Goal: Transaction & Acquisition: Purchase product/service

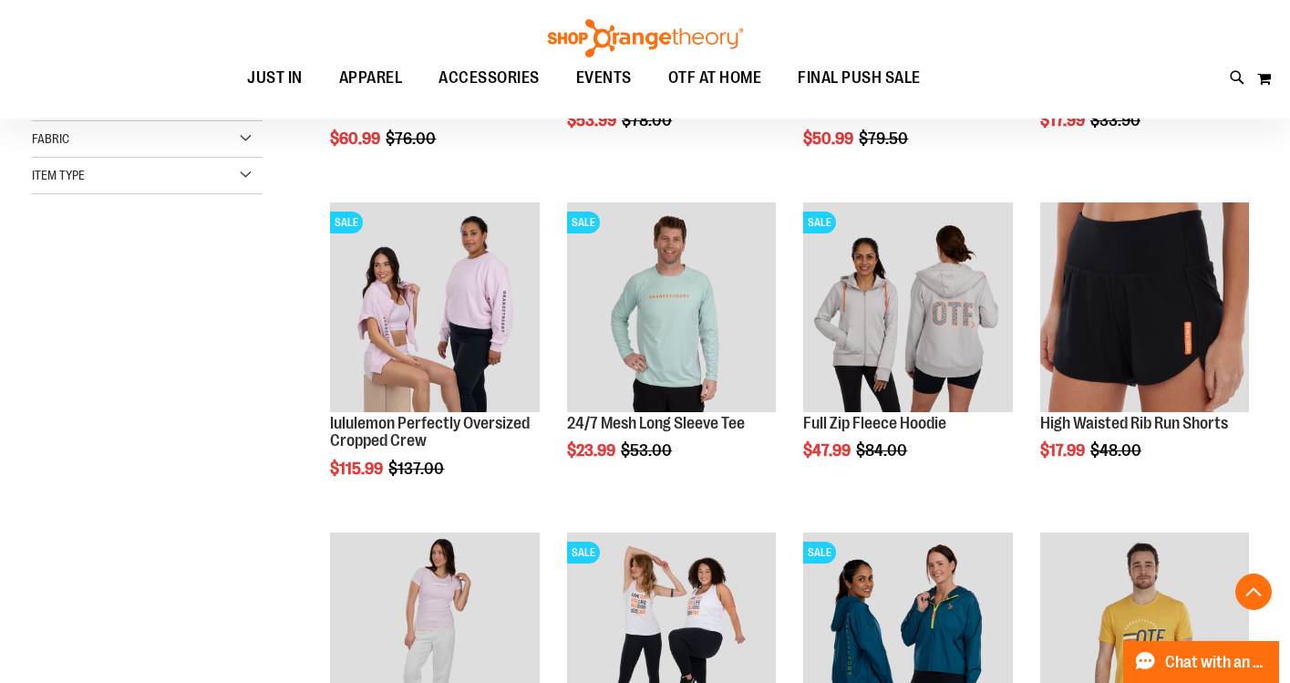
scroll to position [516, 1]
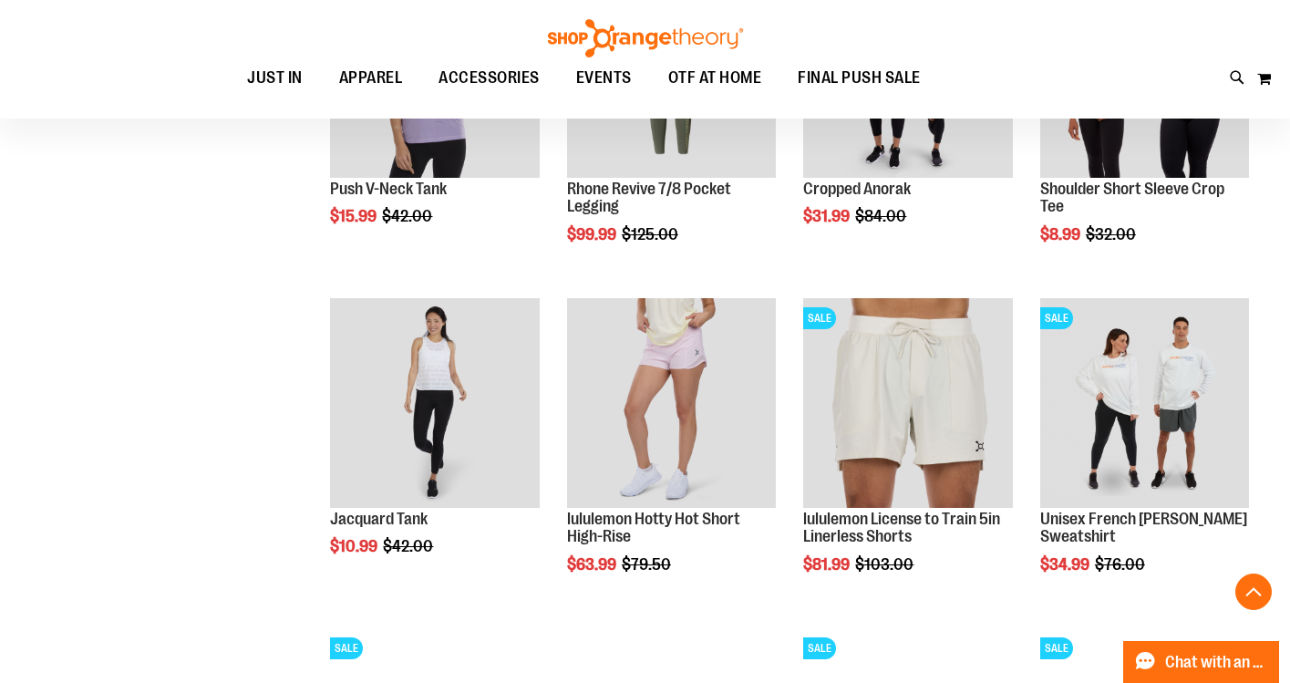
scroll to position [1400, 0]
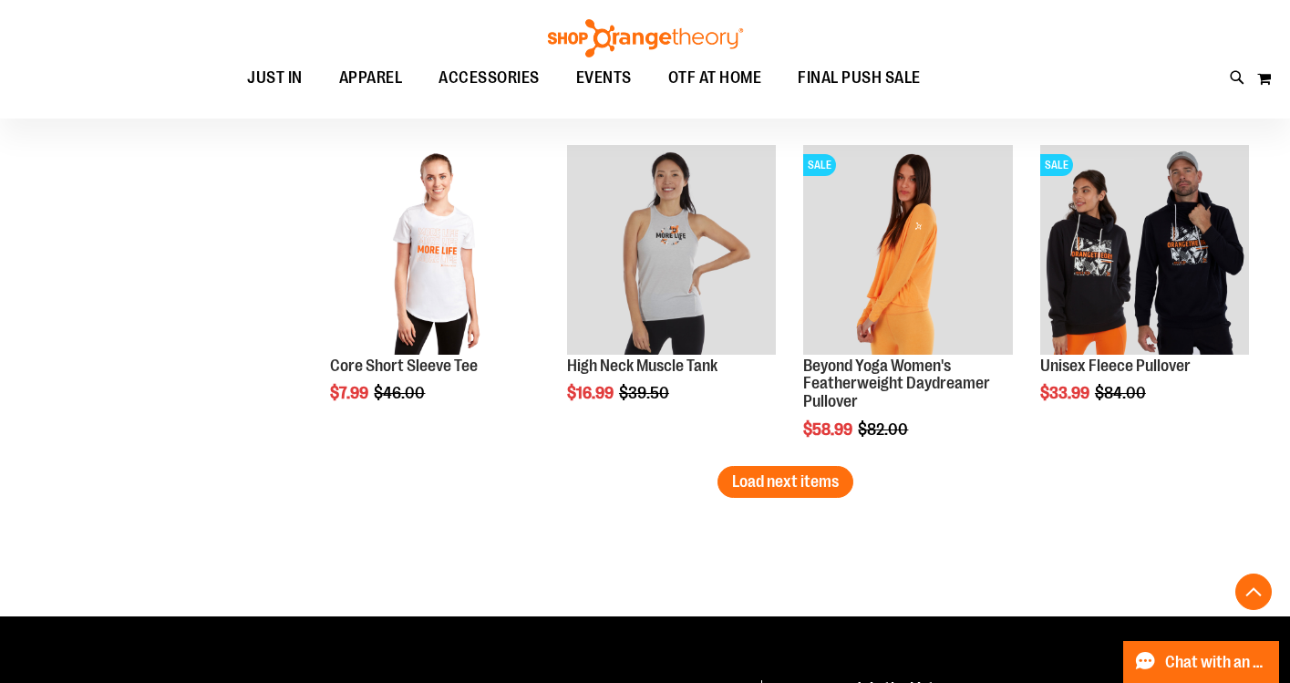
scroll to position [2874, 0]
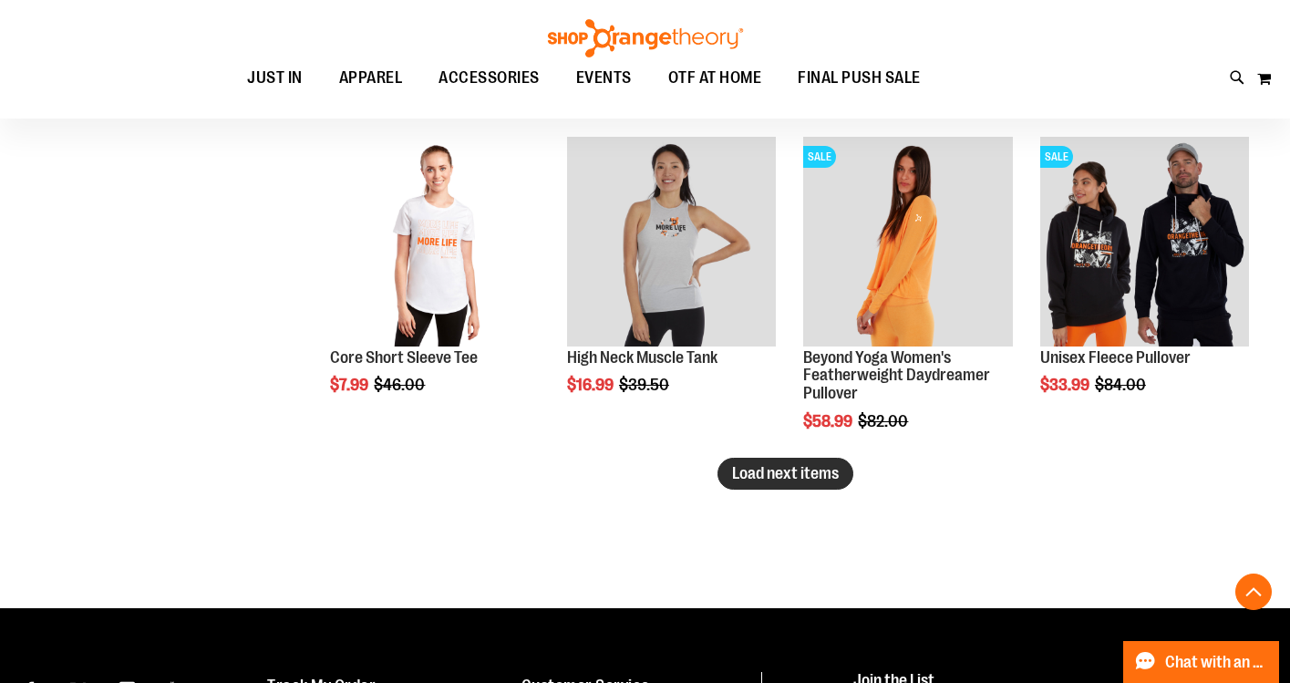
click at [773, 485] on button "Load next items" at bounding box center [785, 474] width 136 height 32
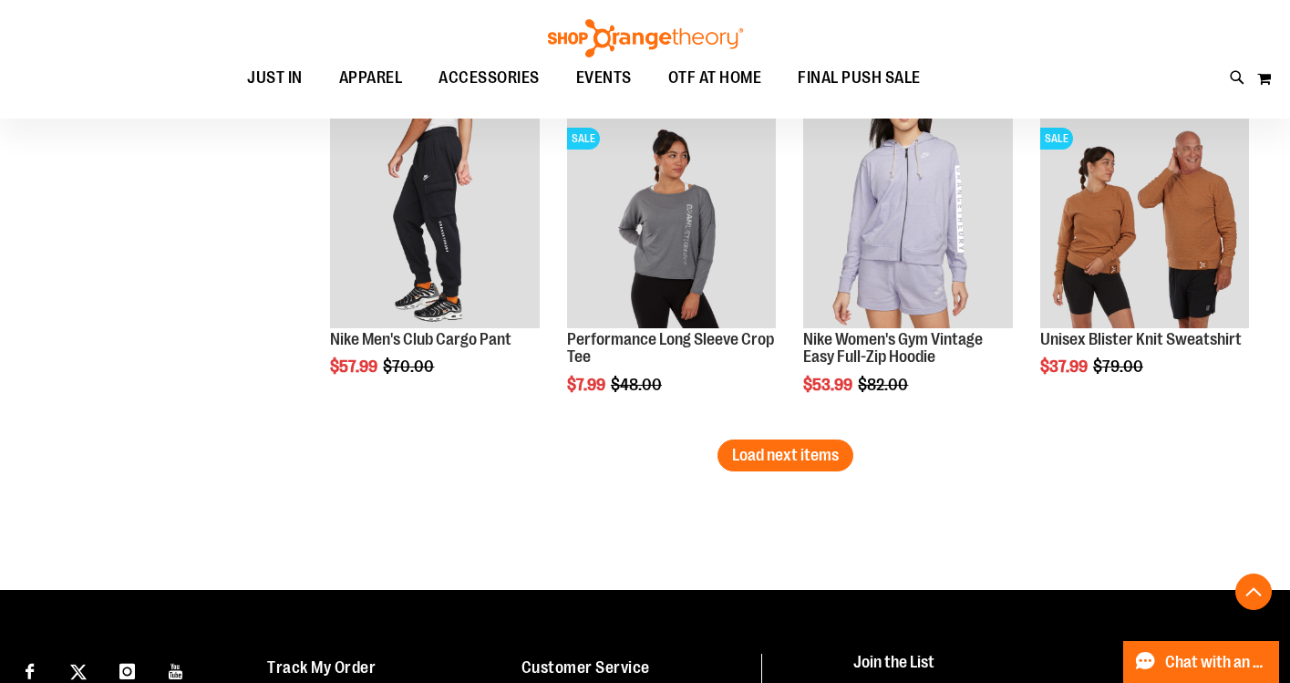
scroll to position [3883, 0]
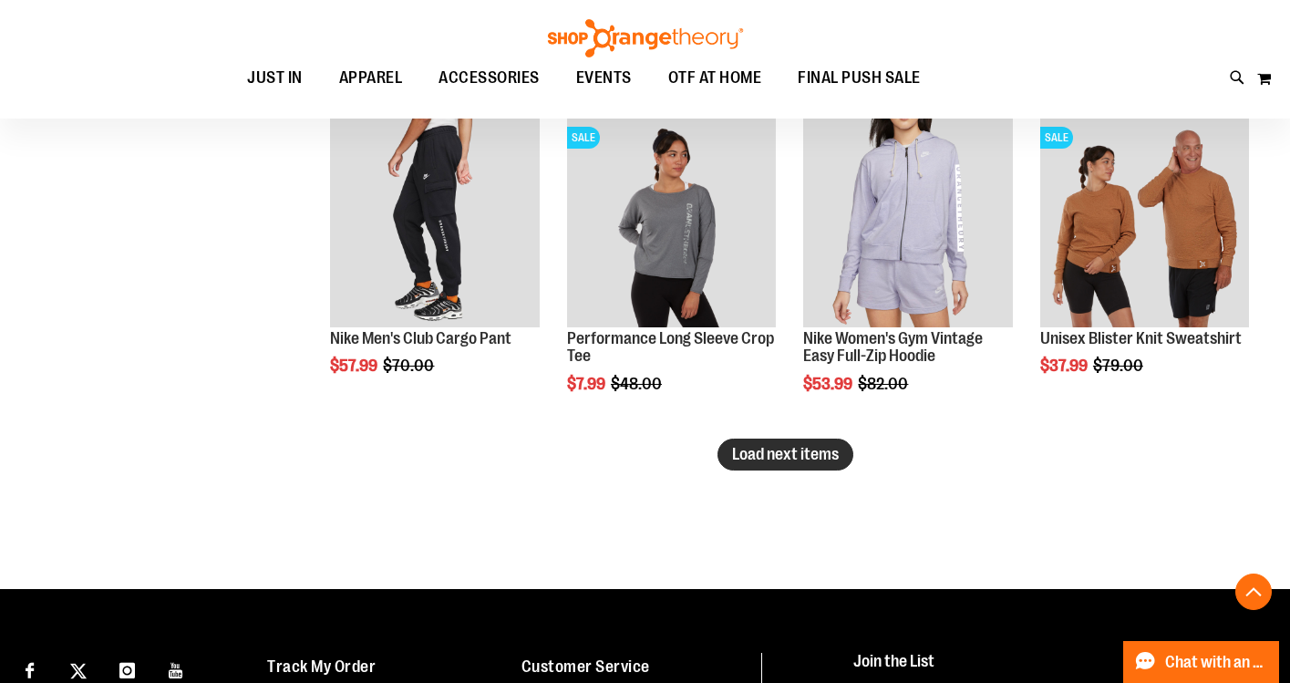
click at [778, 458] on span "Load next items" at bounding box center [785, 454] width 107 height 18
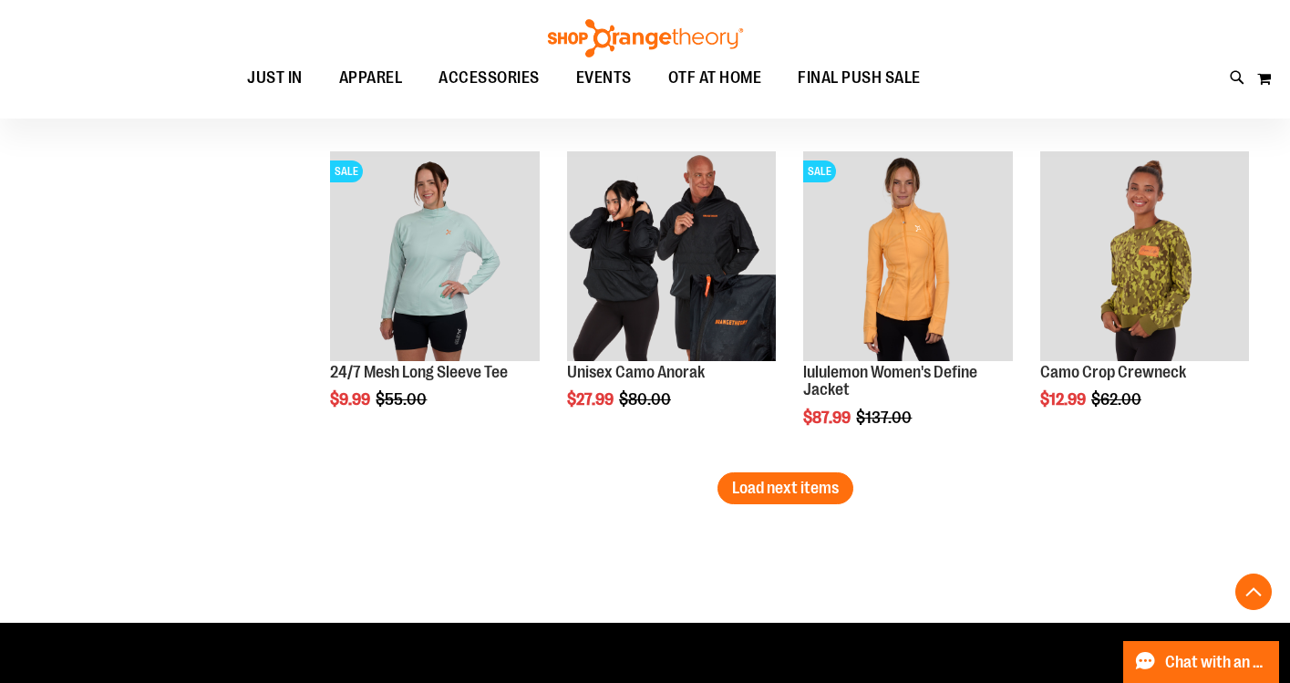
scroll to position [4850, 0]
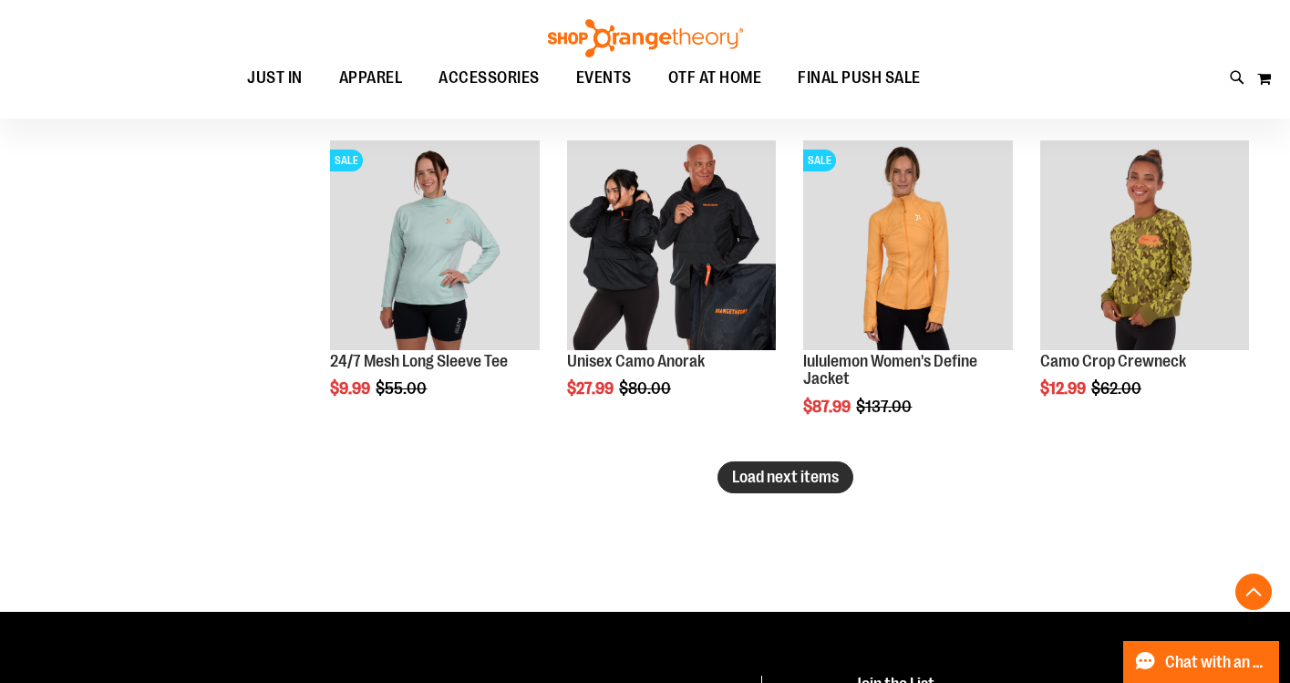
click at [768, 478] on span "Load next items" at bounding box center [785, 477] width 107 height 18
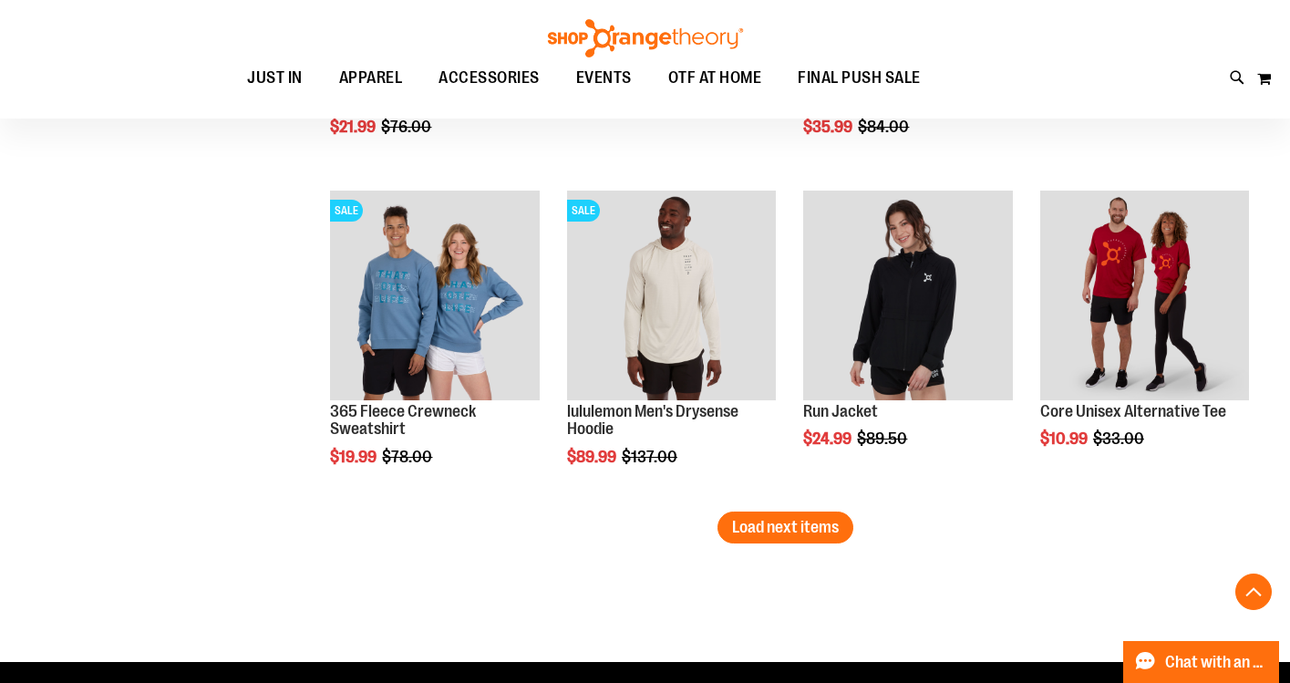
scroll to position [5799, 0]
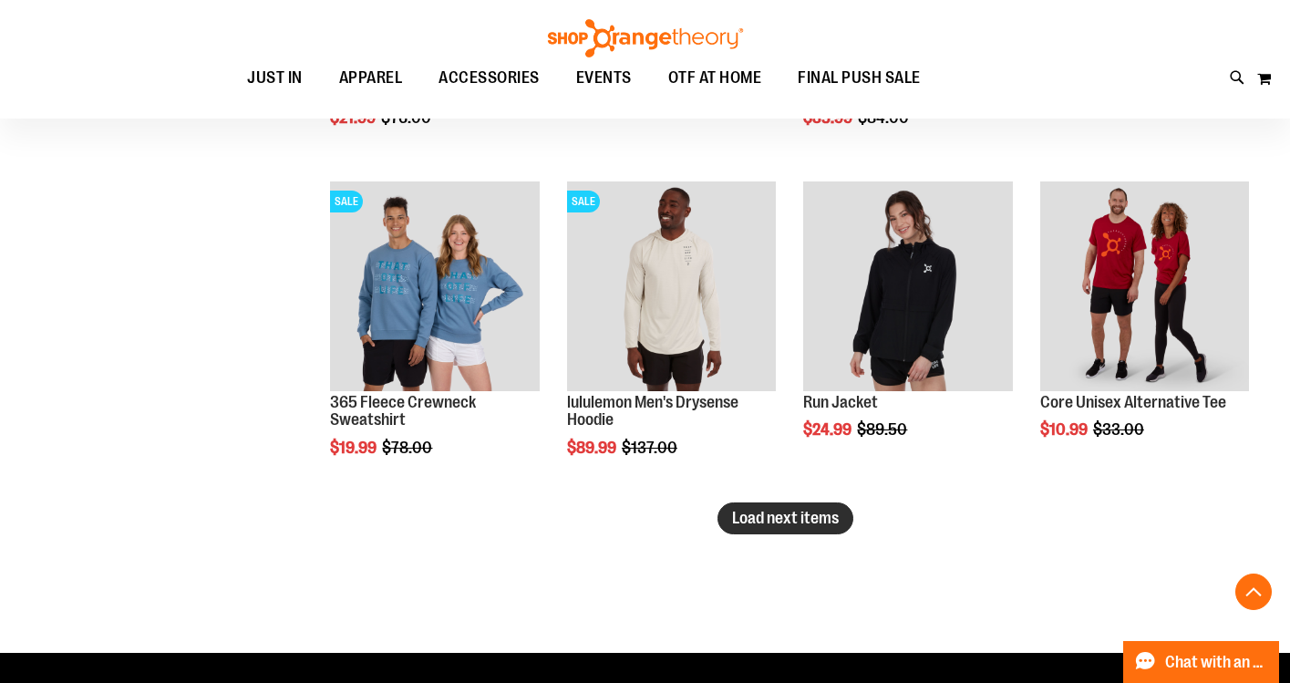
click at [801, 511] on span "Load next items" at bounding box center [785, 518] width 107 height 18
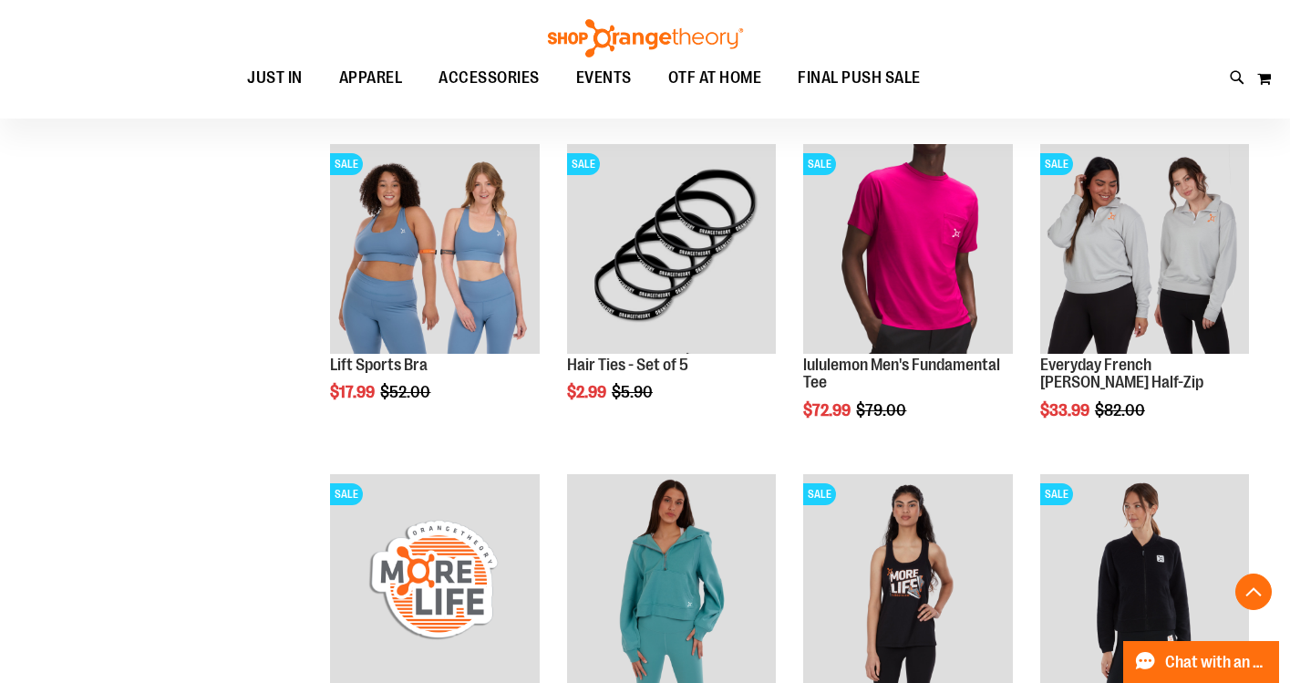
scroll to position [6162, 0]
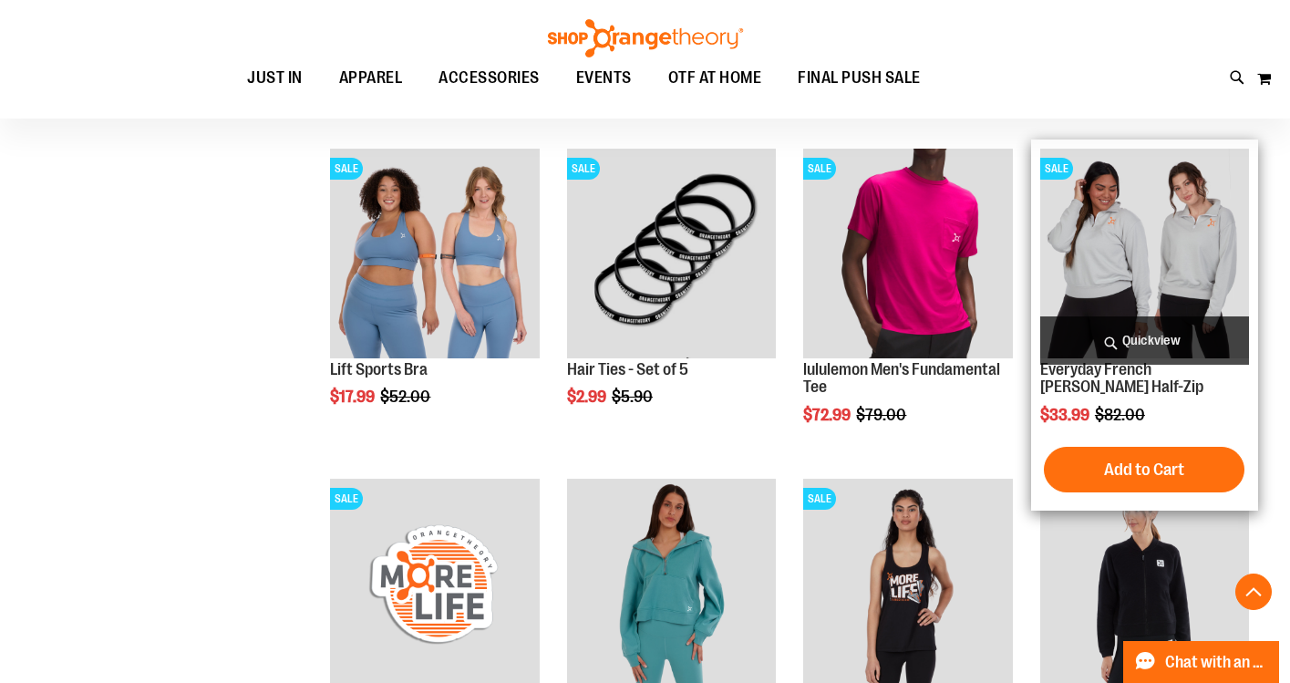
click at [1121, 282] on img "product" at bounding box center [1144, 253] width 209 height 209
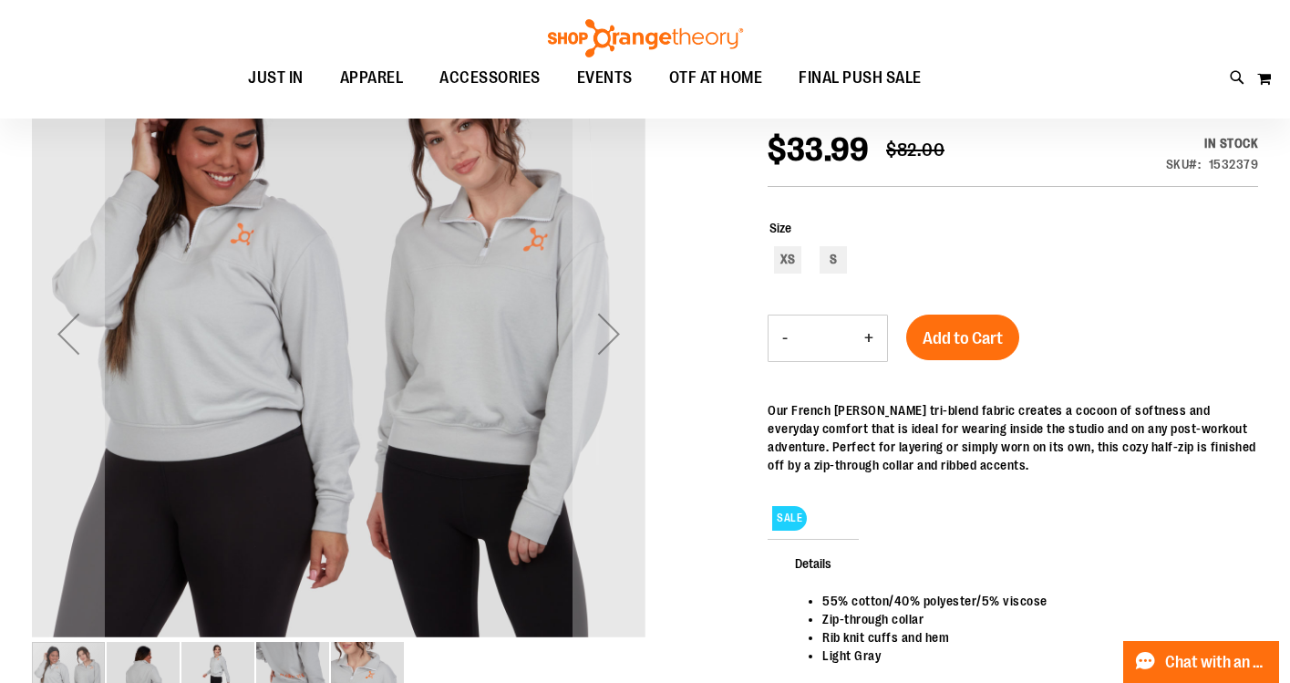
scroll to position [252, 0]
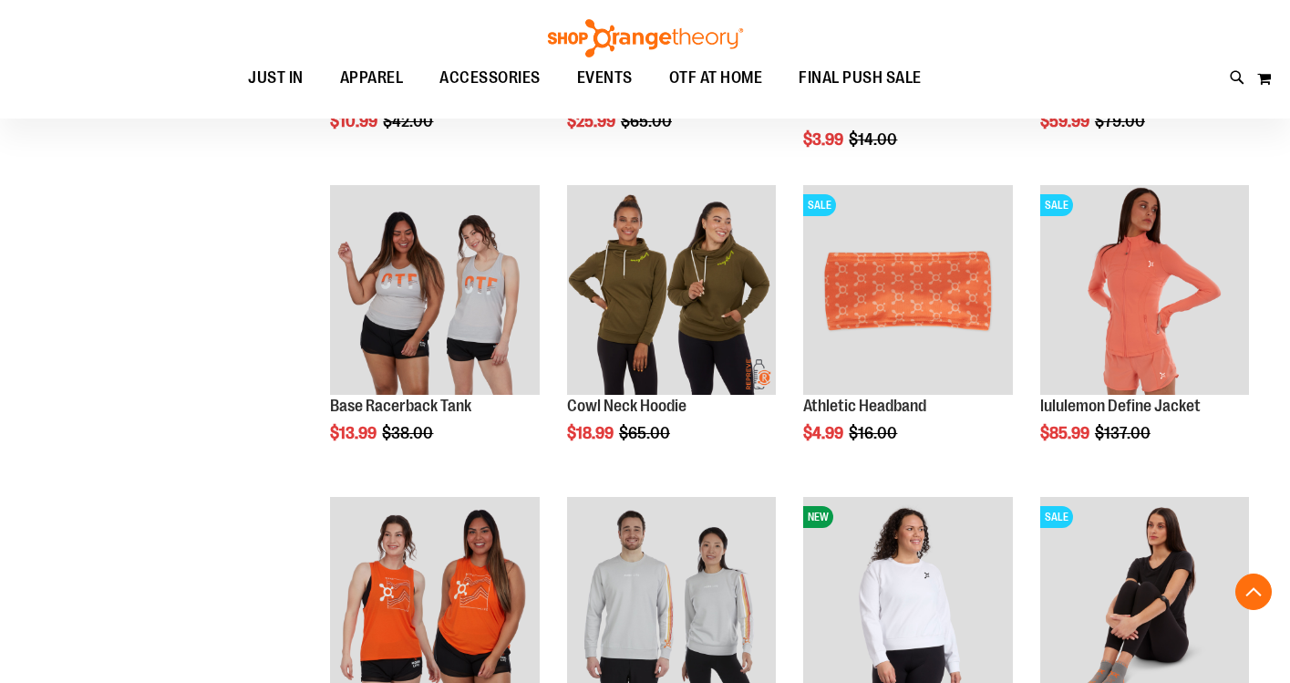
scroll to position [977, 0]
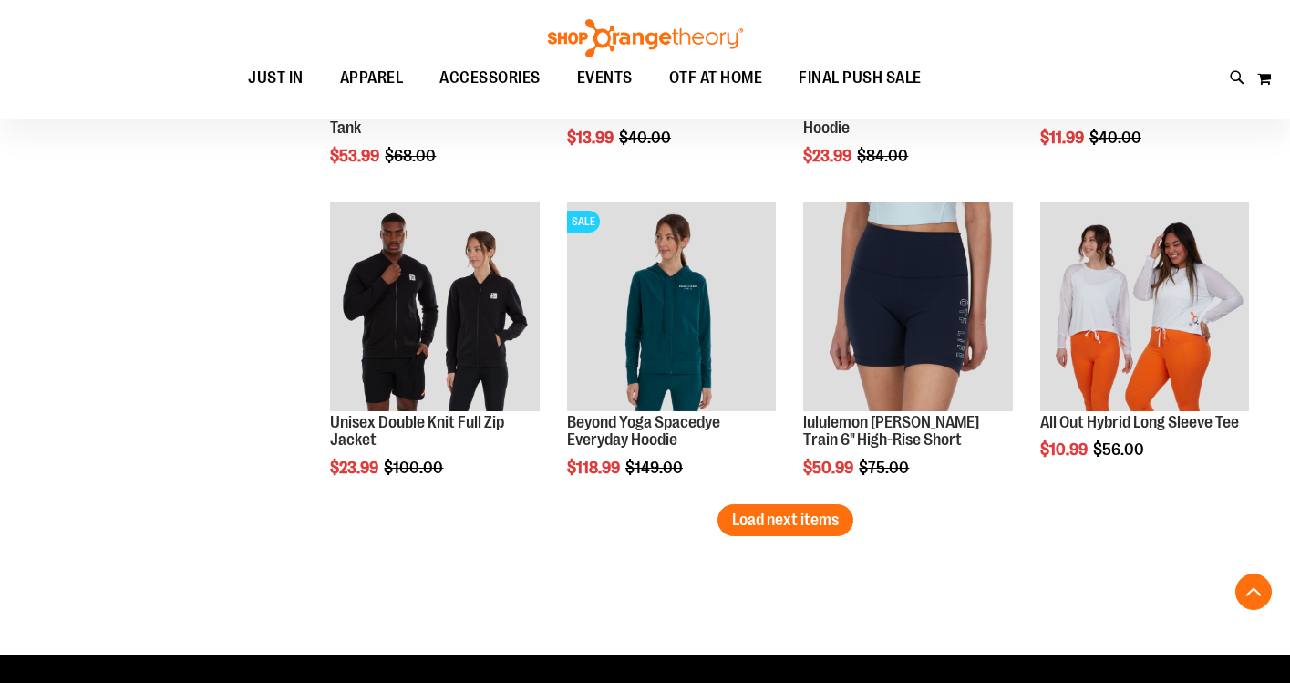
scroll to position [2508, 0]
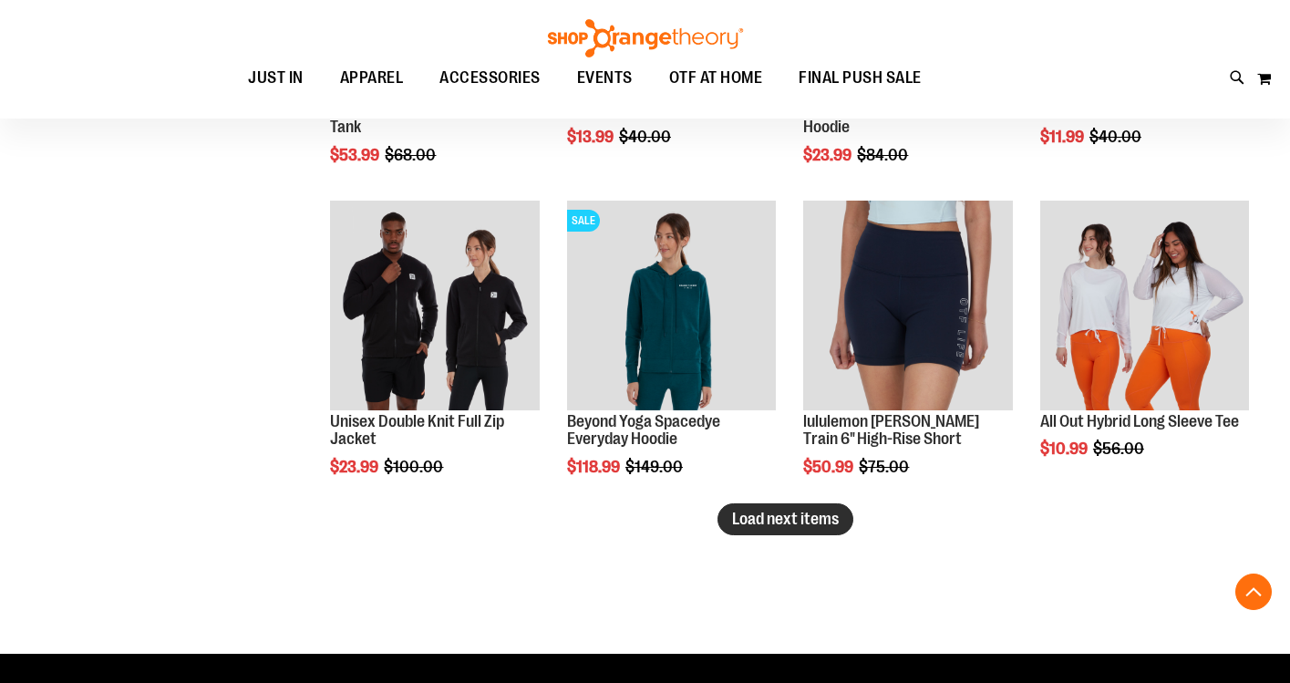
click at [812, 522] on span "Load next items" at bounding box center [785, 519] width 107 height 18
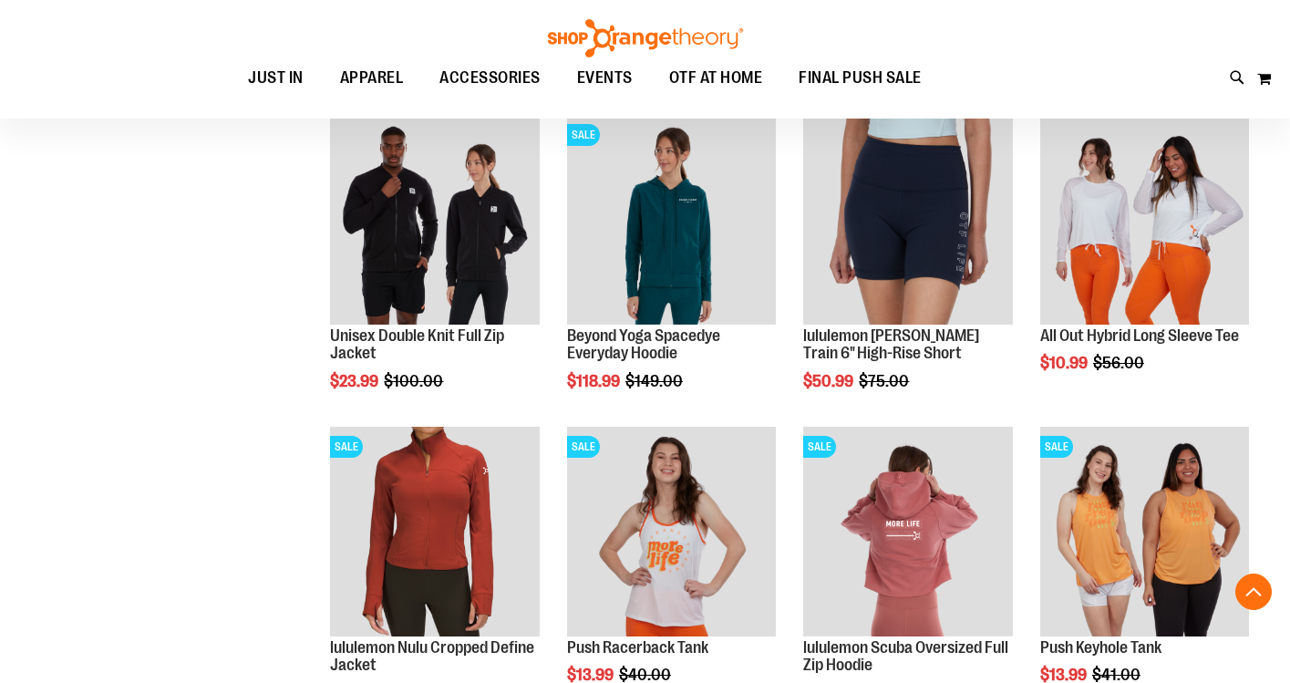
scroll to position [2611, 0]
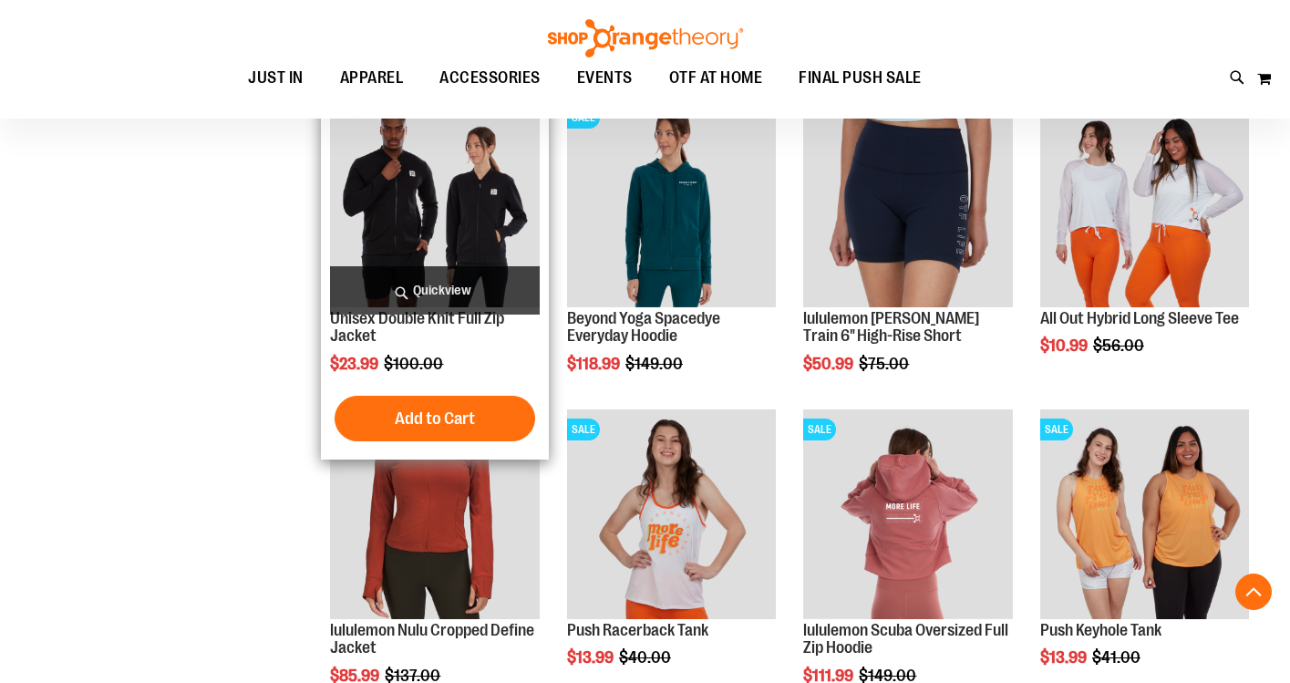
click at [433, 286] on span "Quickview" at bounding box center [434, 290] width 209 height 48
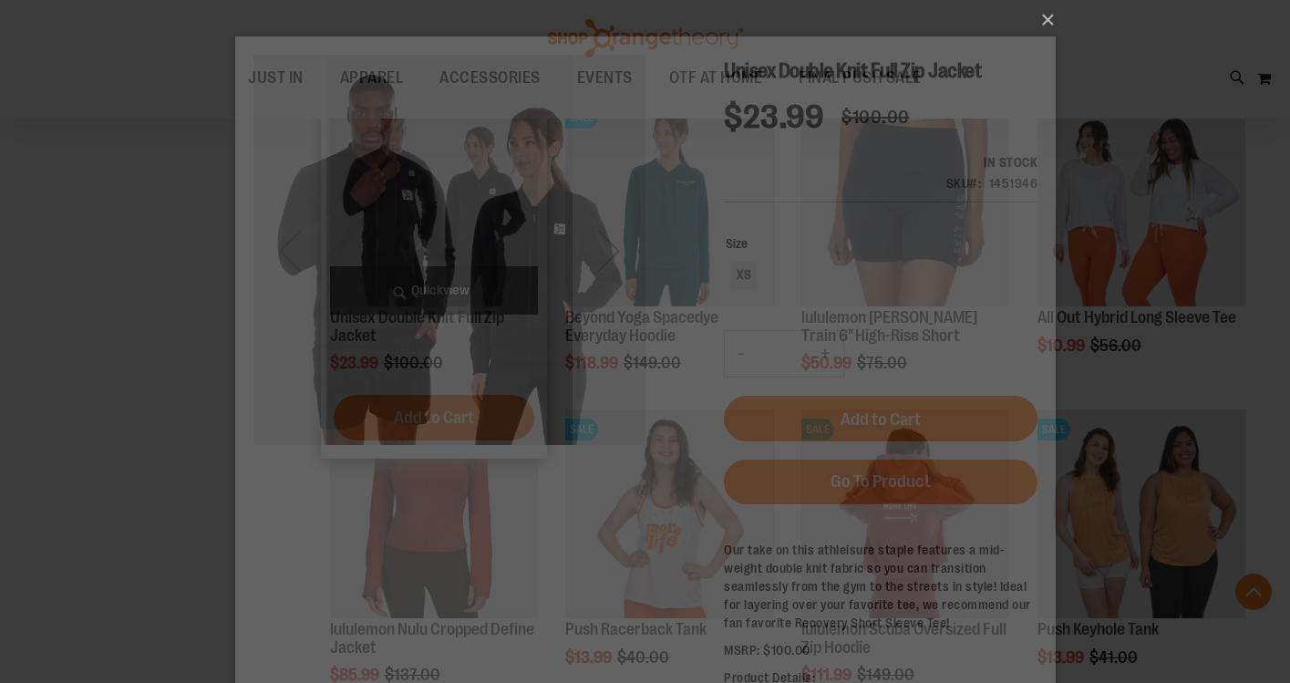
scroll to position [0, 0]
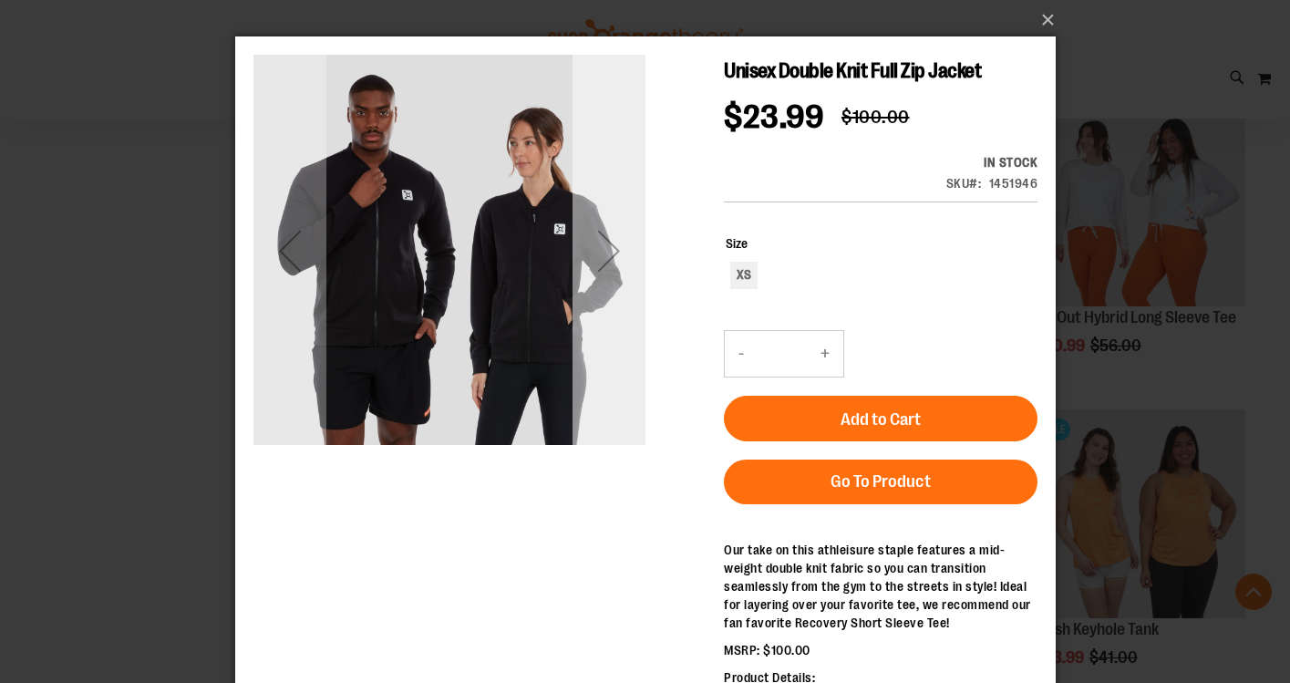
click at [616, 258] on div "Next" at bounding box center [608, 250] width 73 height 73
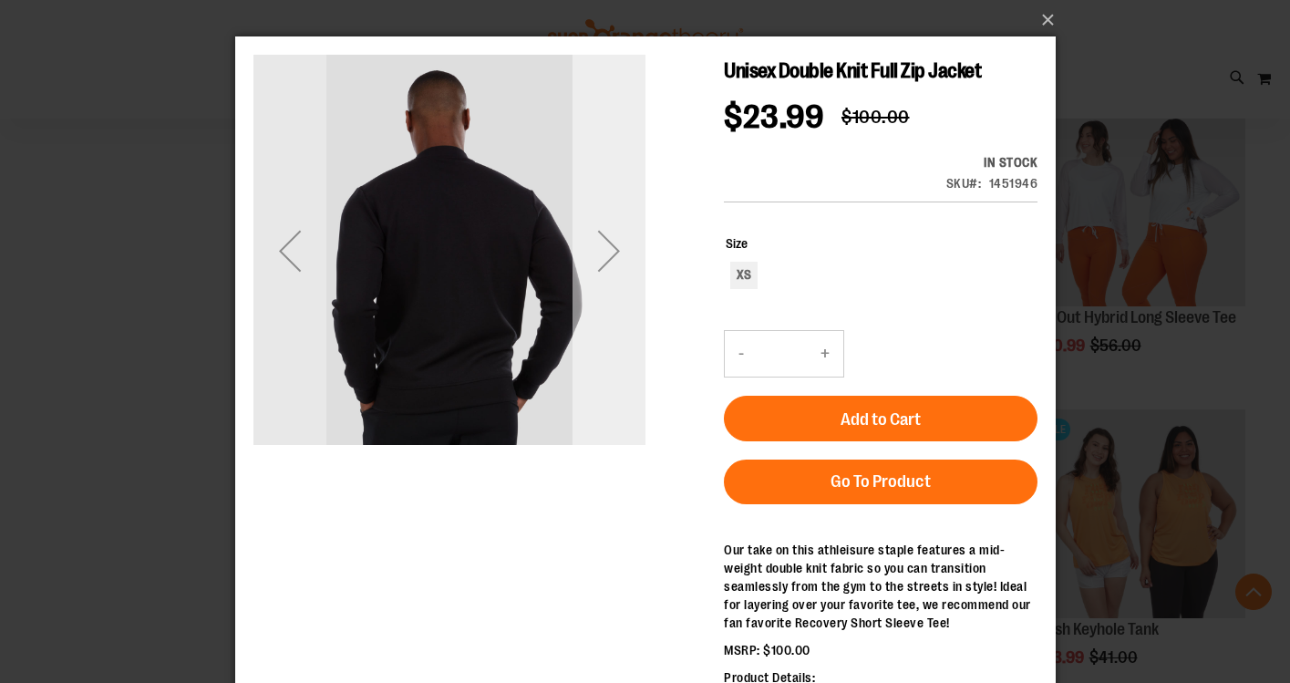
click at [616, 260] on div "Next" at bounding box center [608, 250] width 73 height 73
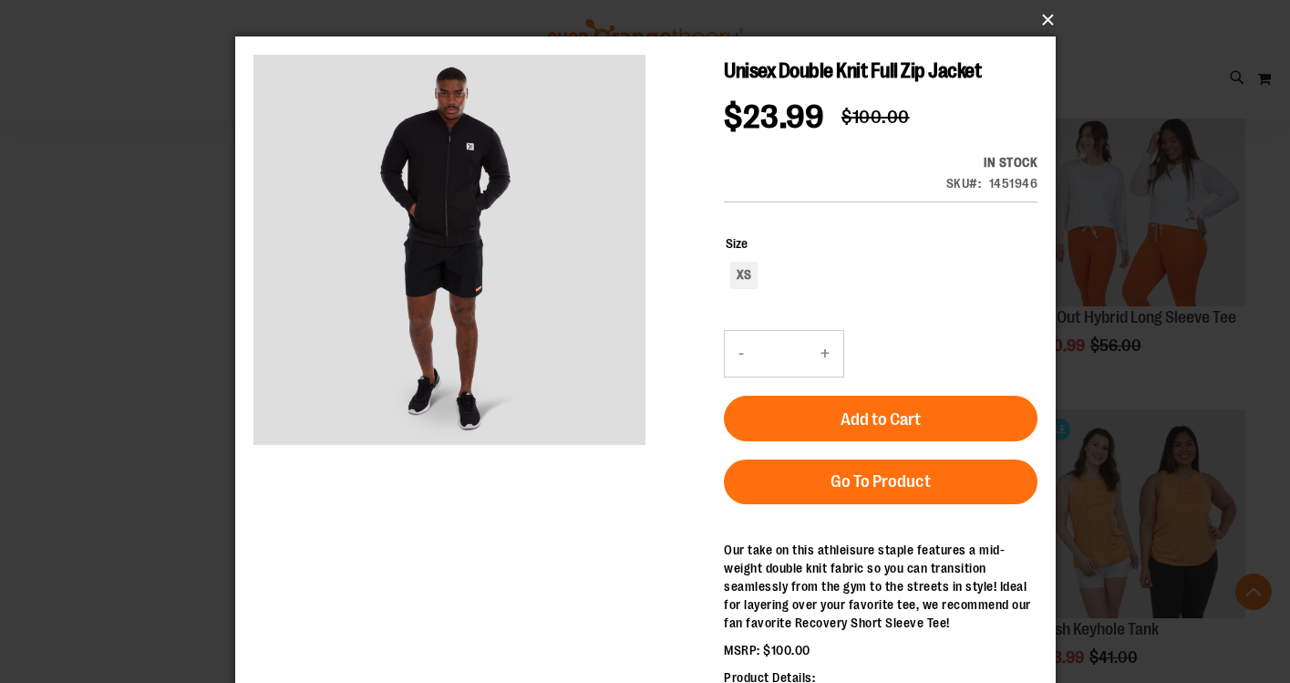
click at [1045, 20] on button "×" at bounding box center [651, 20] width 820 height 40
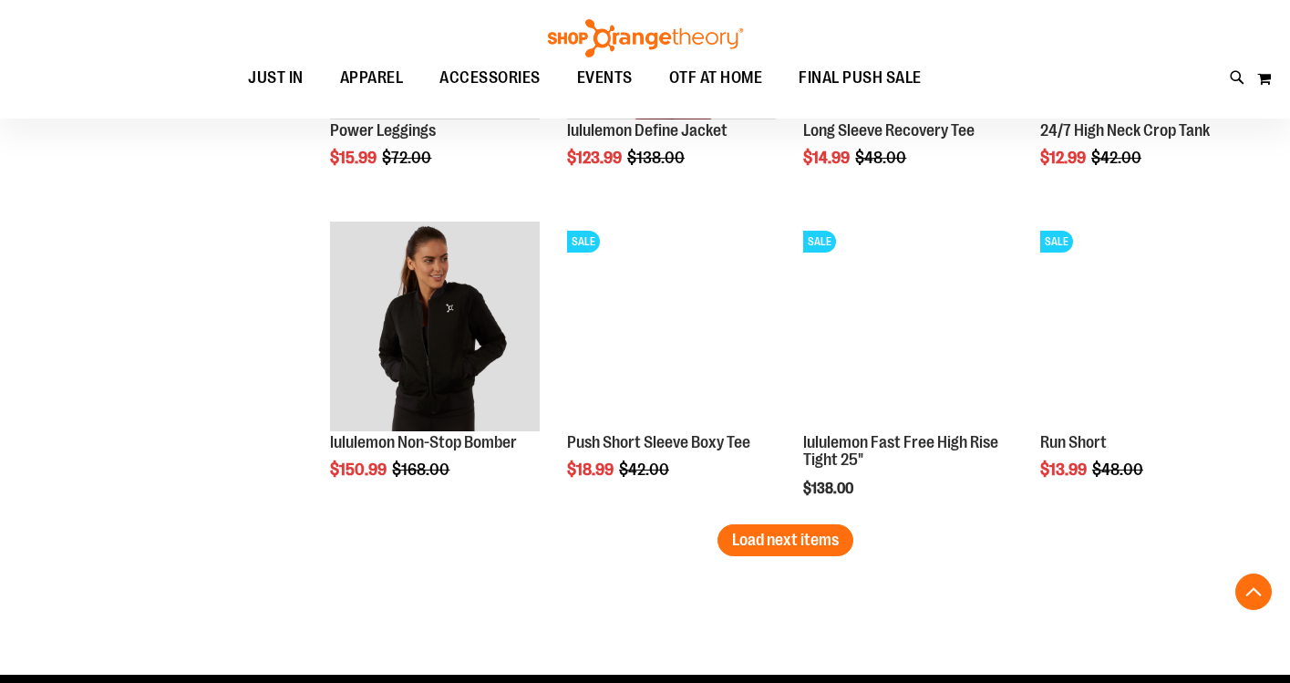
scroll to position [3425, 0]
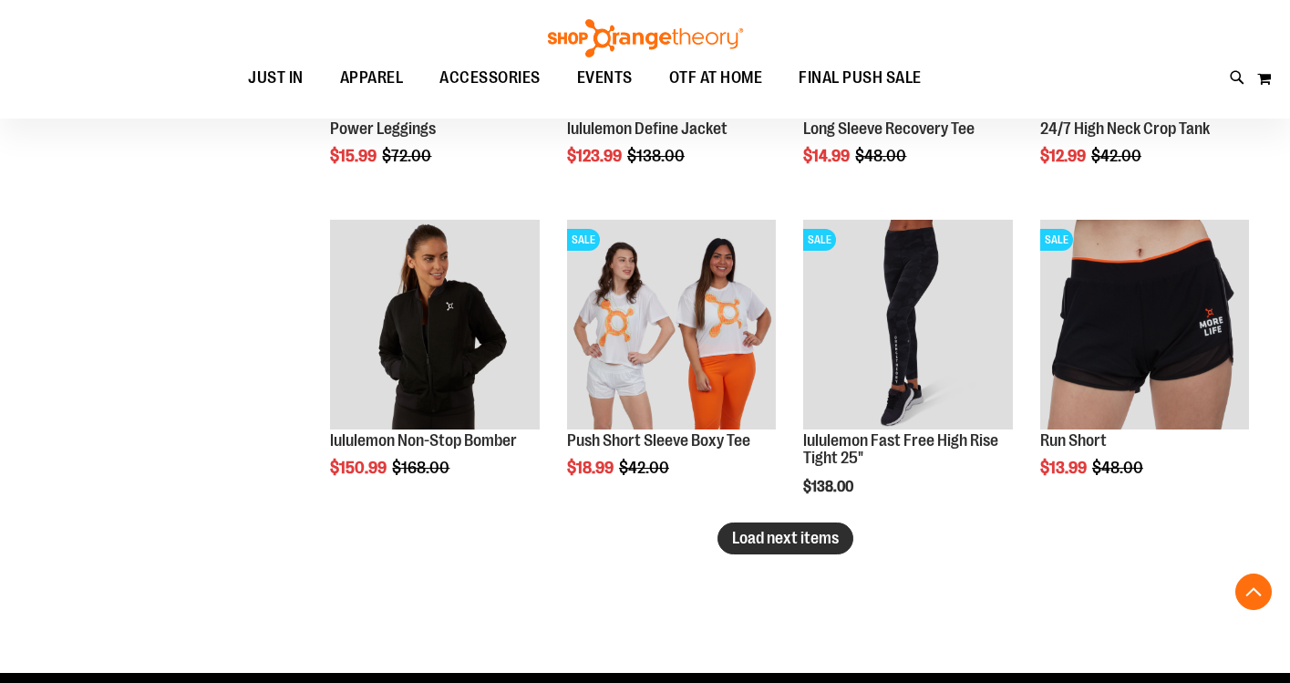
click at [798, 543] on span "Load next items" at bounding box center [785, 538] width 107 height 18
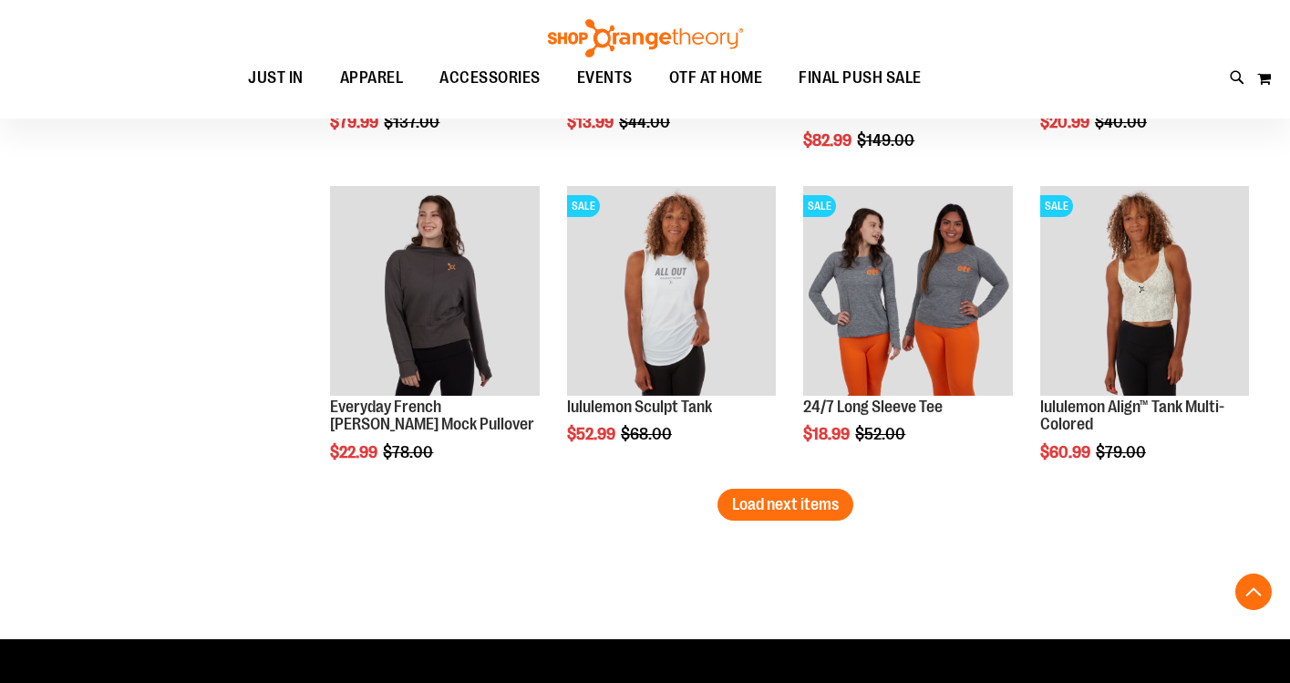
scroll to position [4395, 0]
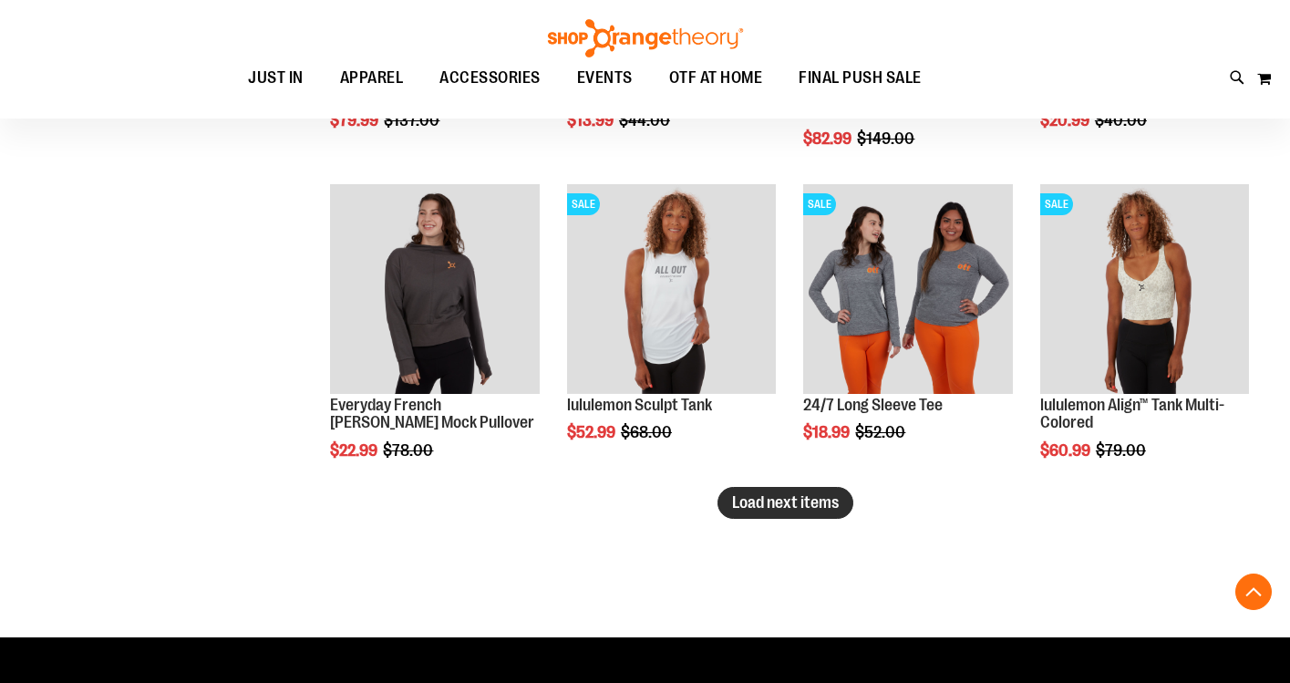
click at [744, 502] on span "Load next items" at bounding box center [785, 502] width 107 height 18
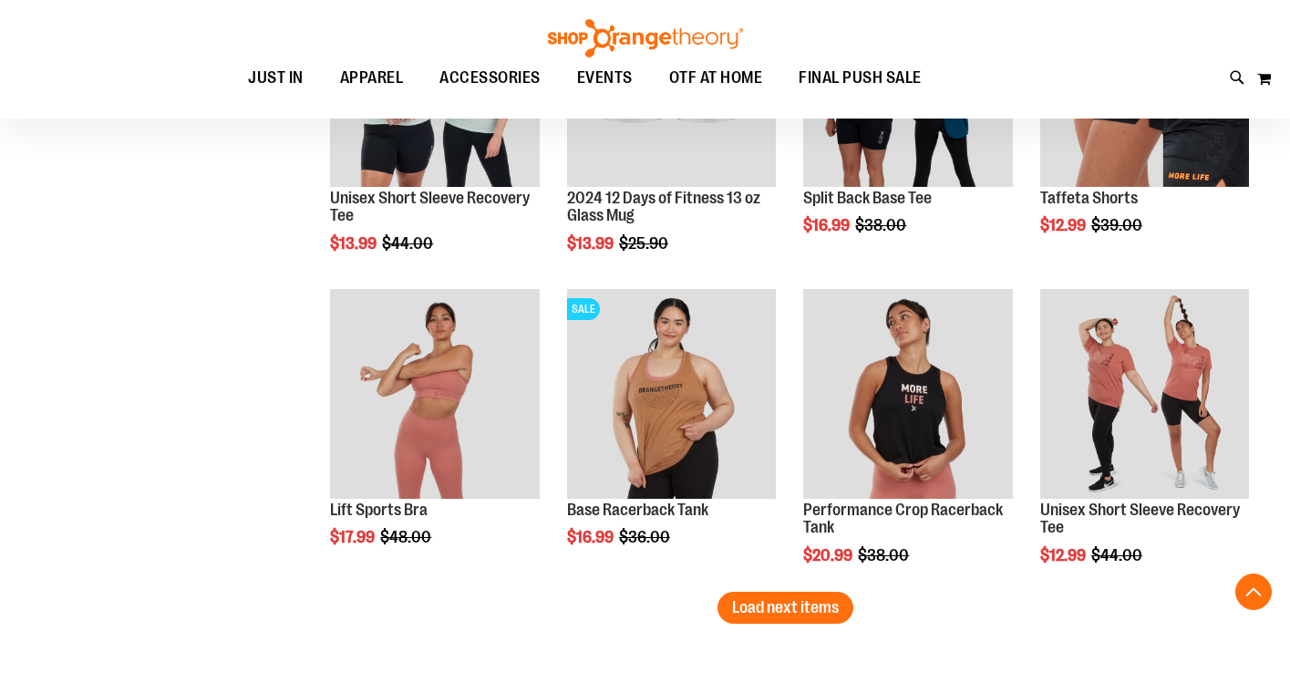
scroll to position [5237, 0]
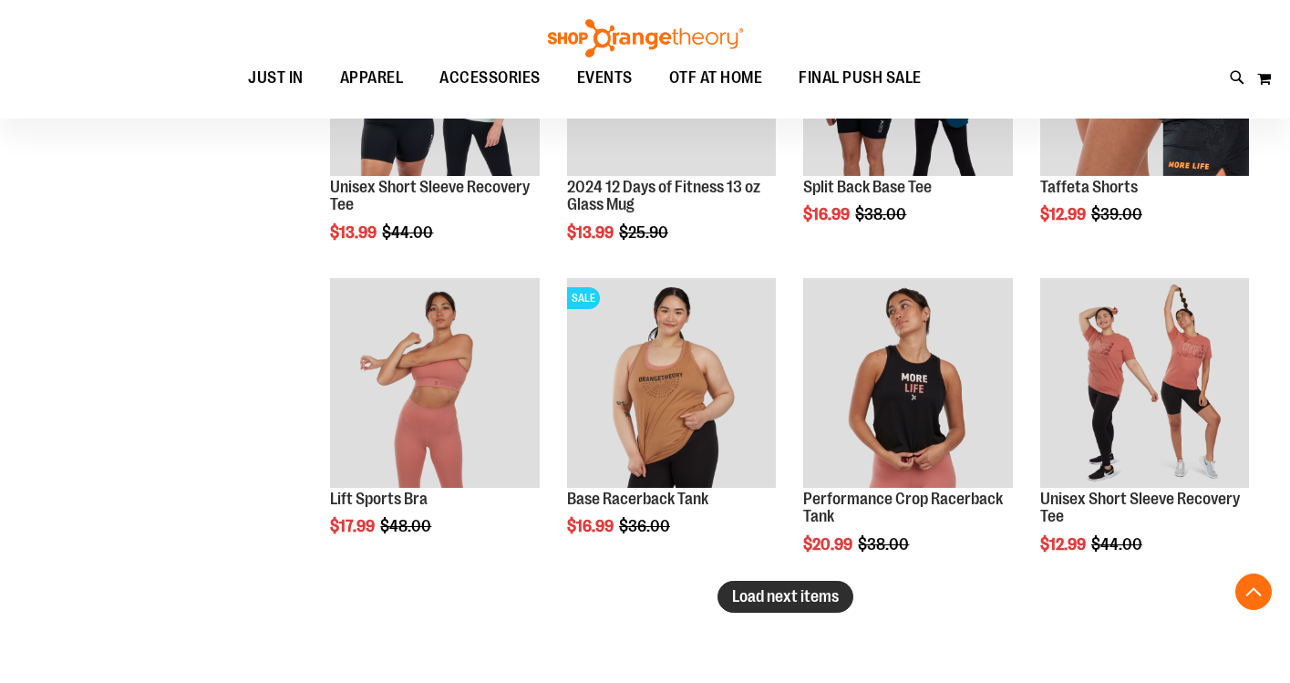
click at [825, 595] on span "Load next items" at bounding box center [785, 596] width 107 height 18
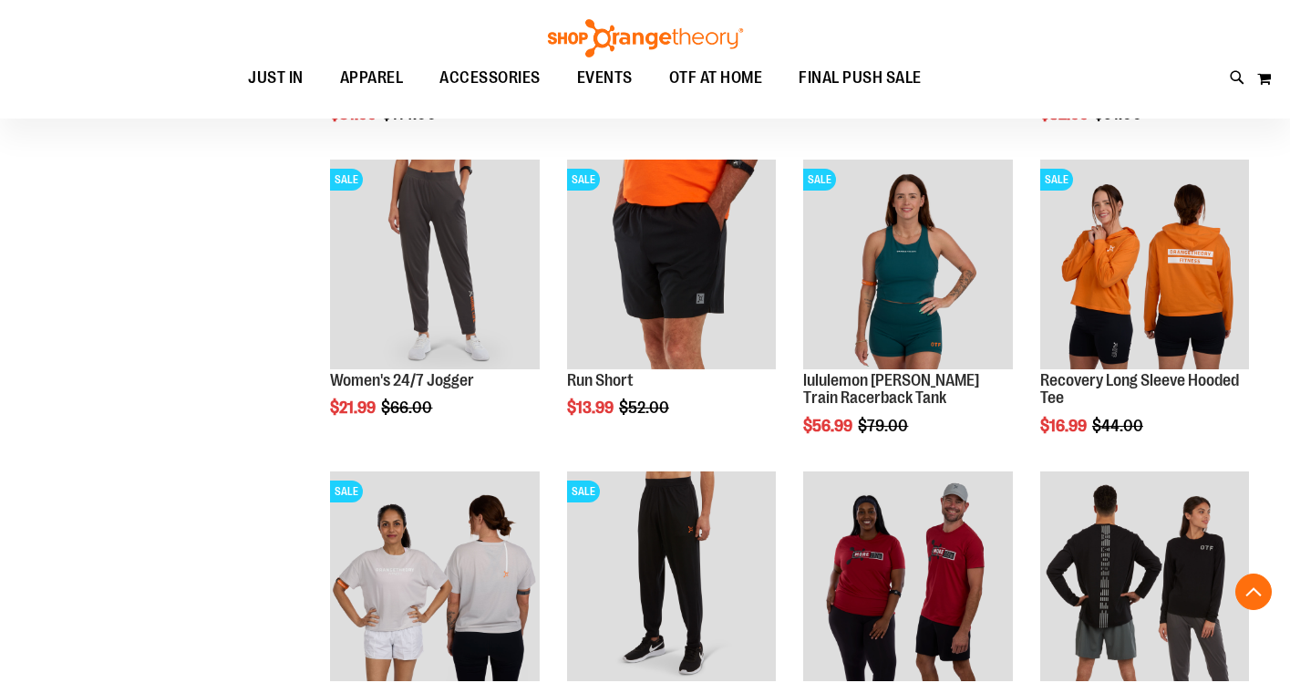
scroll to position [5945, 0]
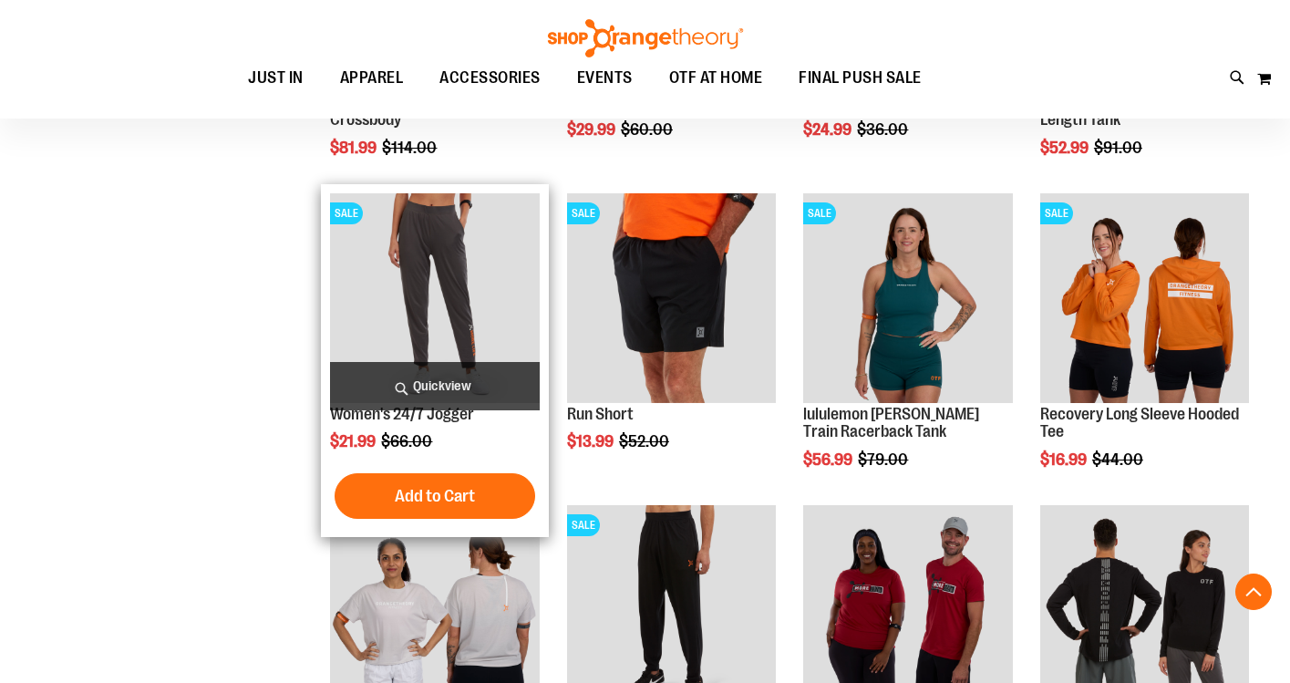
click at [426, 384] on span "Quickview" at bounding box center [434, 386] width 209 height 48
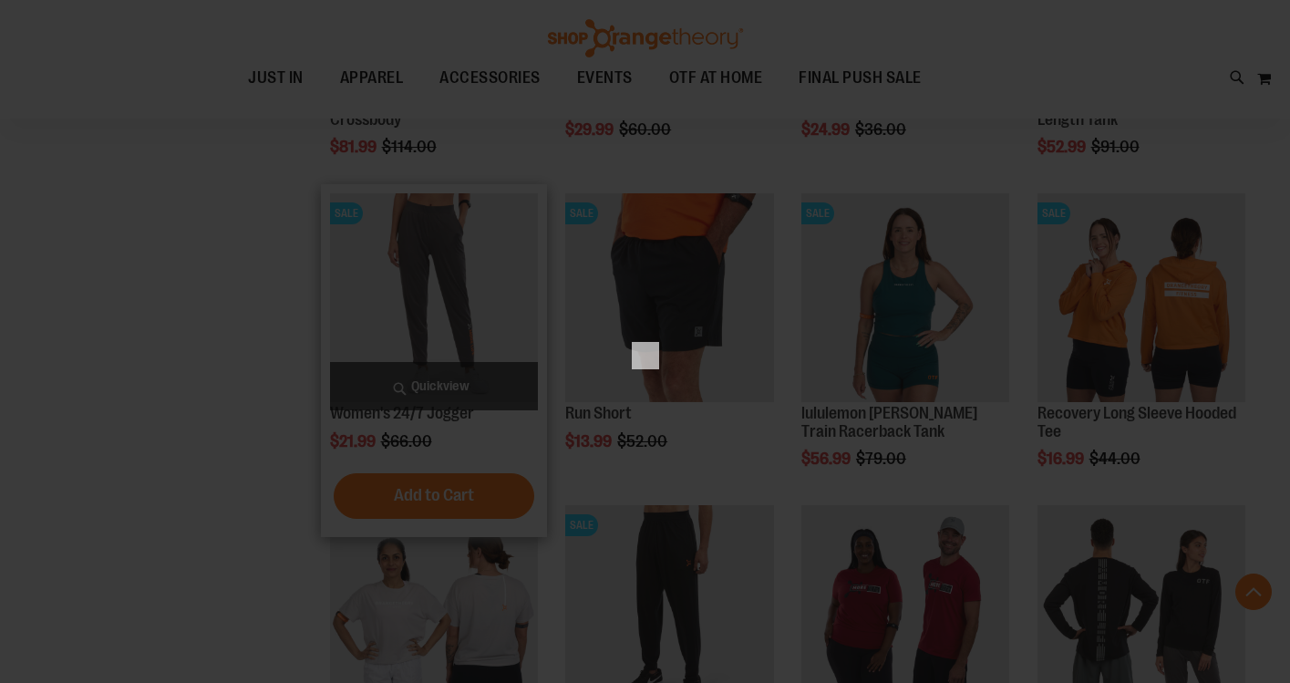
scroll to position [0, 0]
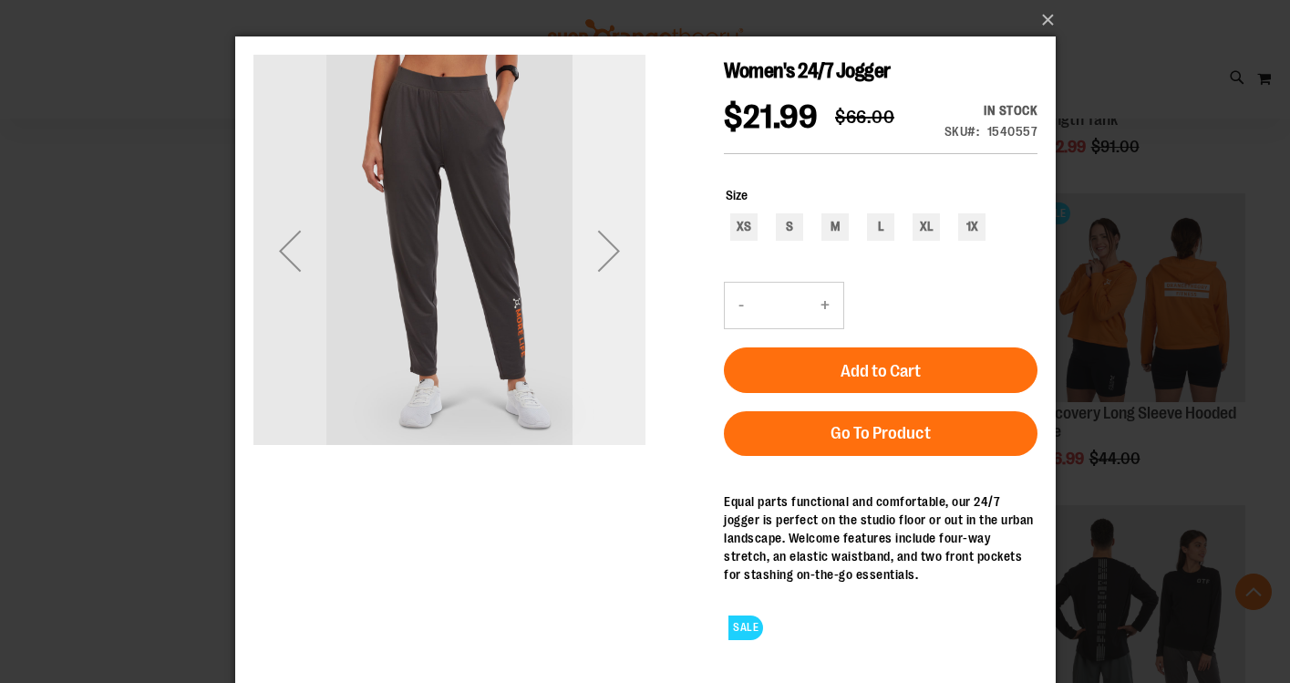
click at [613, 246] on div "Next" at bounding box center [608, 250] width 73 height 73
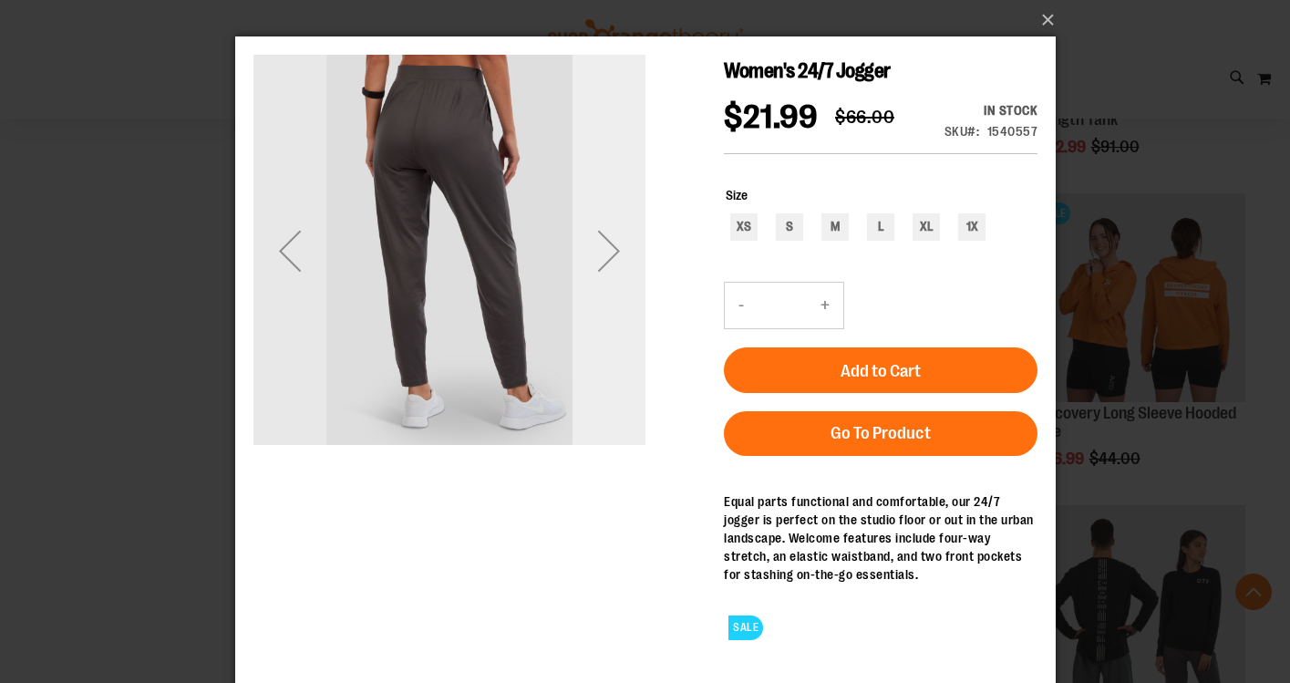
click at [613, 246] on div "Next" at bounding box center [608, 250] width 73 height 73
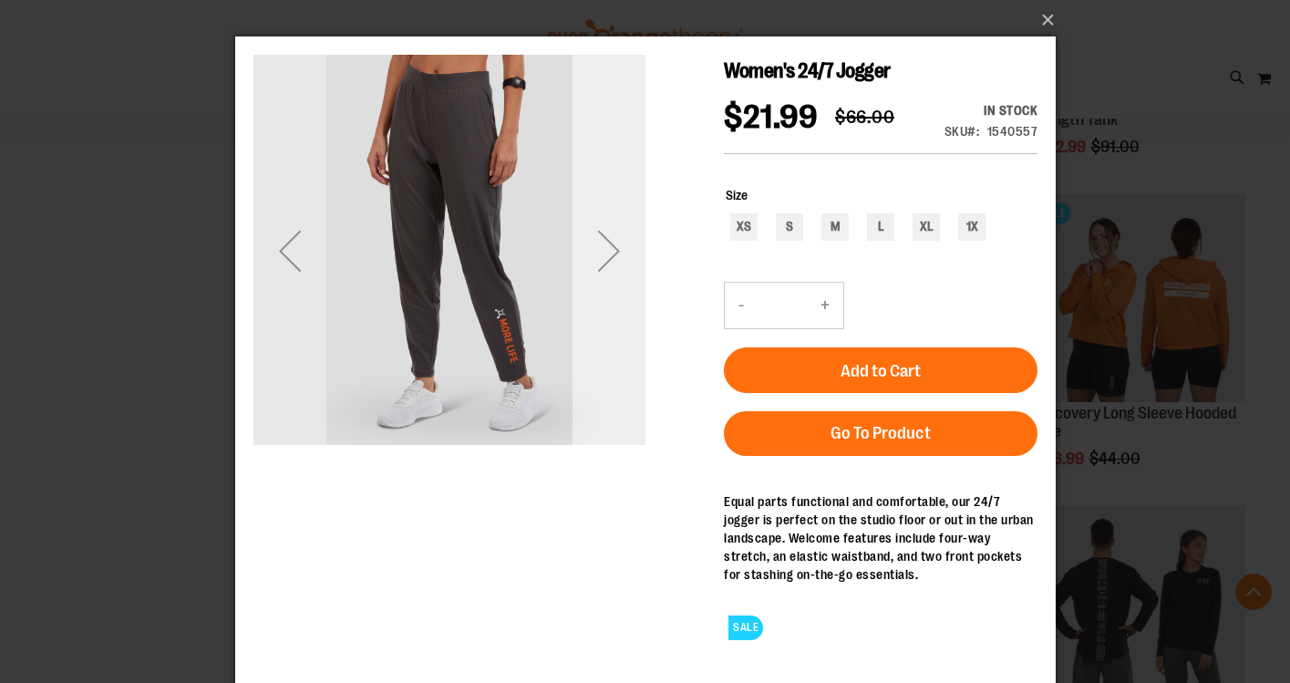
click at [613, 246] on div "Next" at bounding box center [608, 250] width 73 height 73
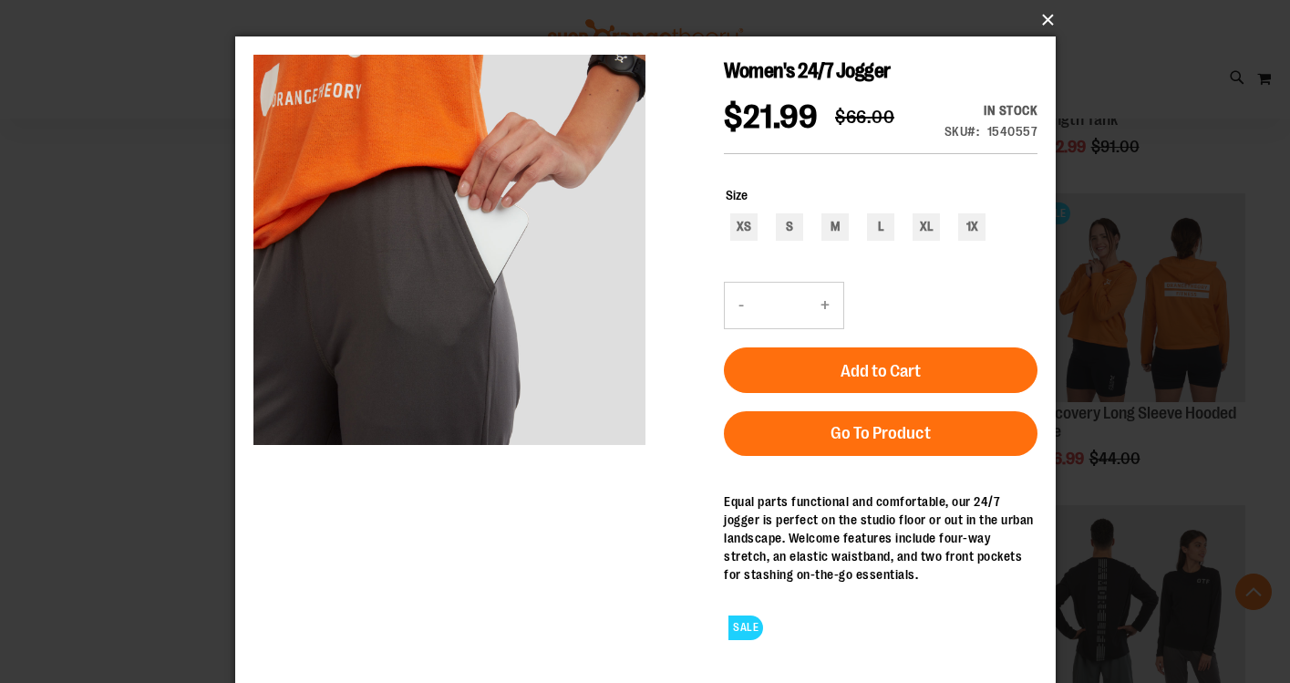
click at [1048, 15] on button "×" at bounding box center [651, 20] width 820 height 40
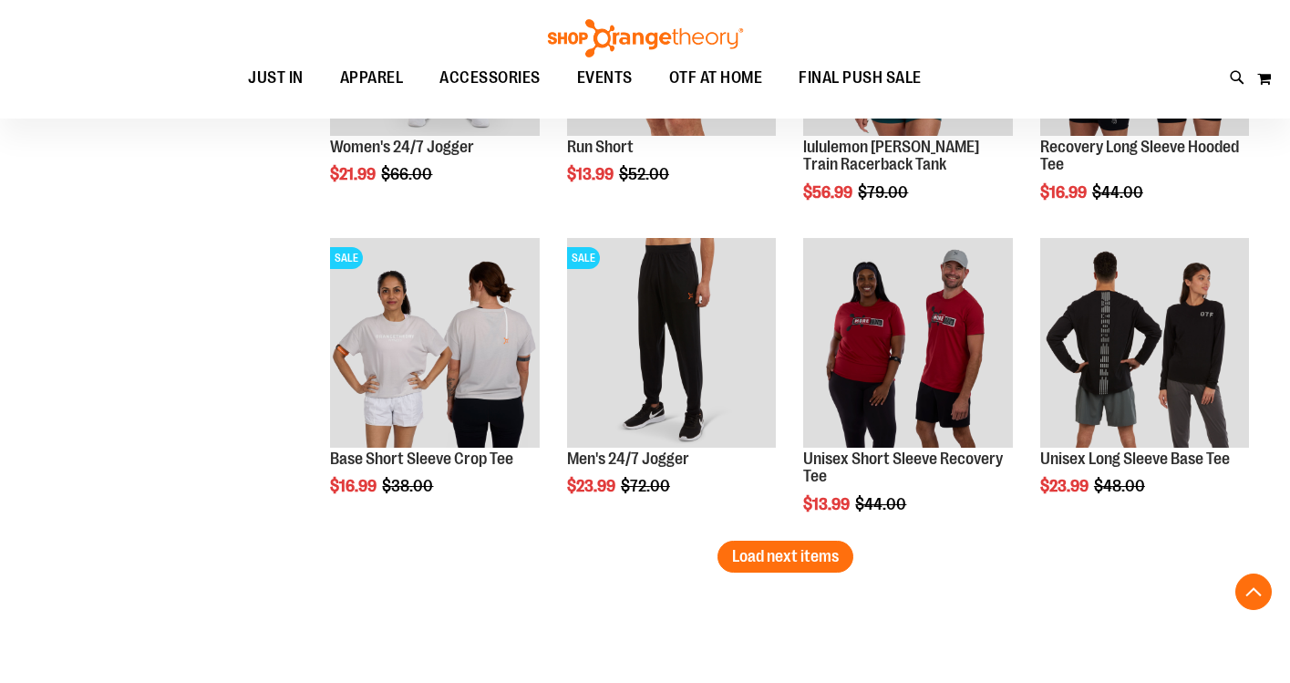
scroll to position [6246, 0]
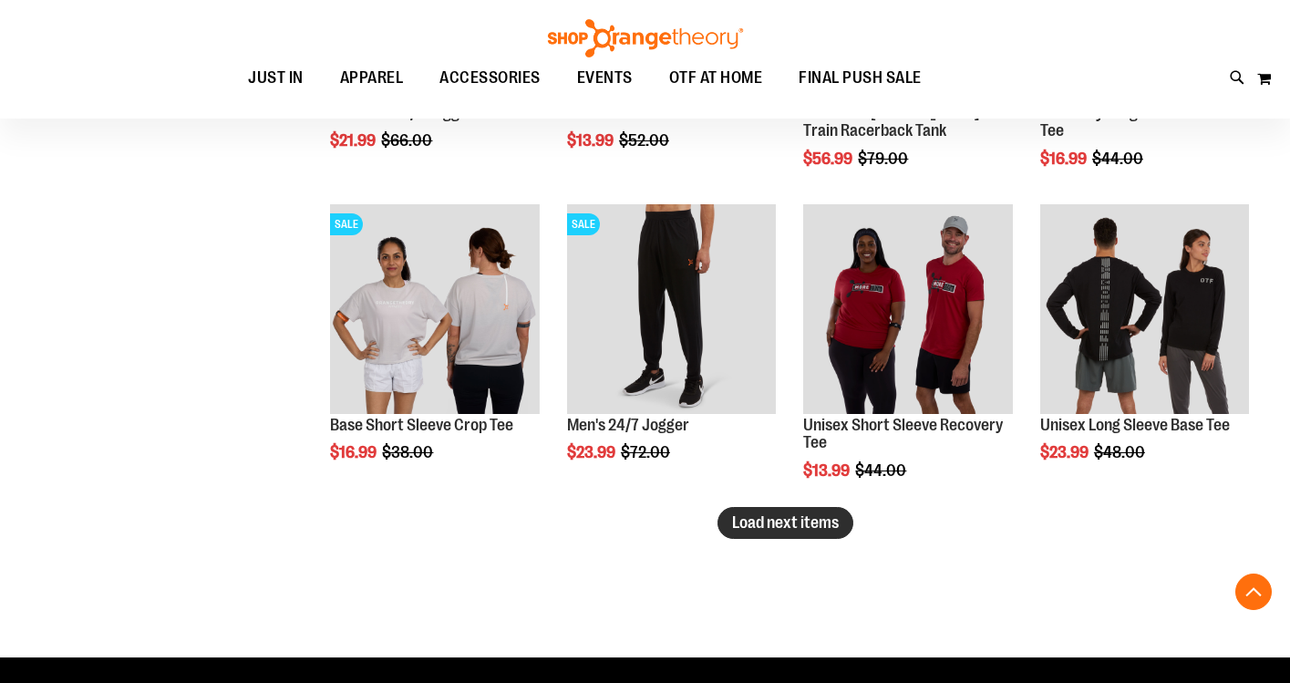
click at [786, 522] on span "Load next items" at bounding box center [785, 522] width 107 height 18
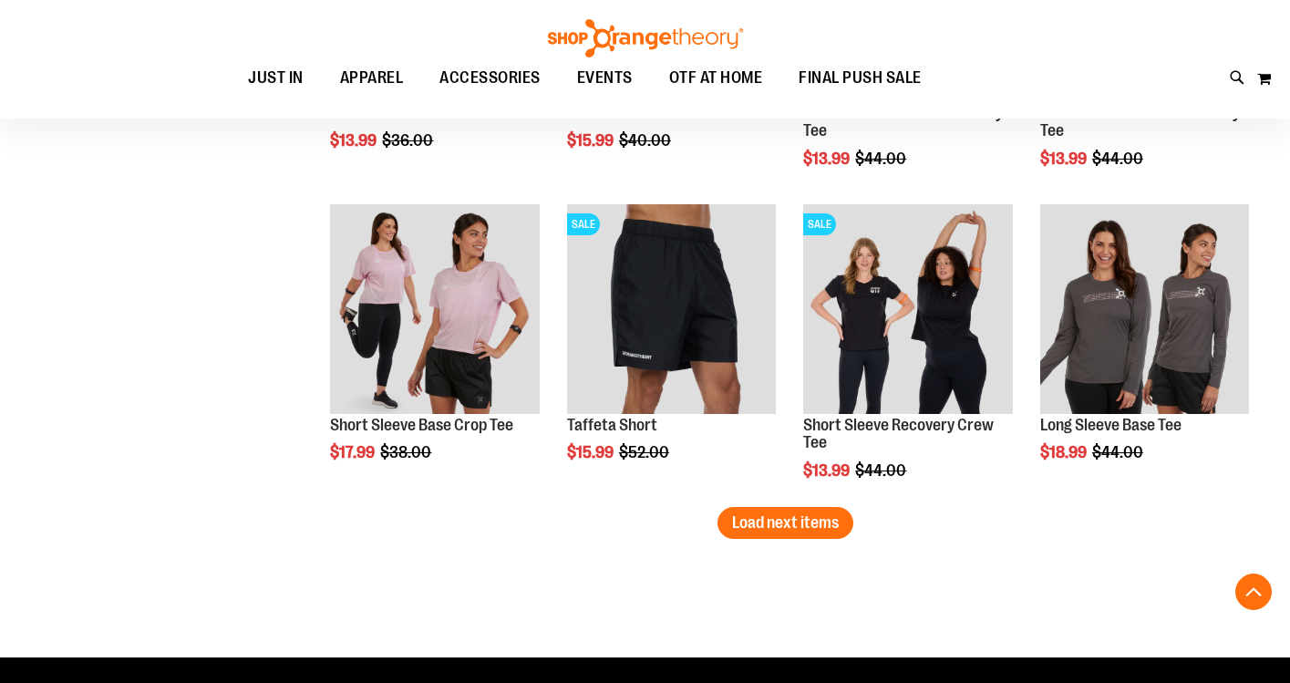
scroll to position [7191, 0]
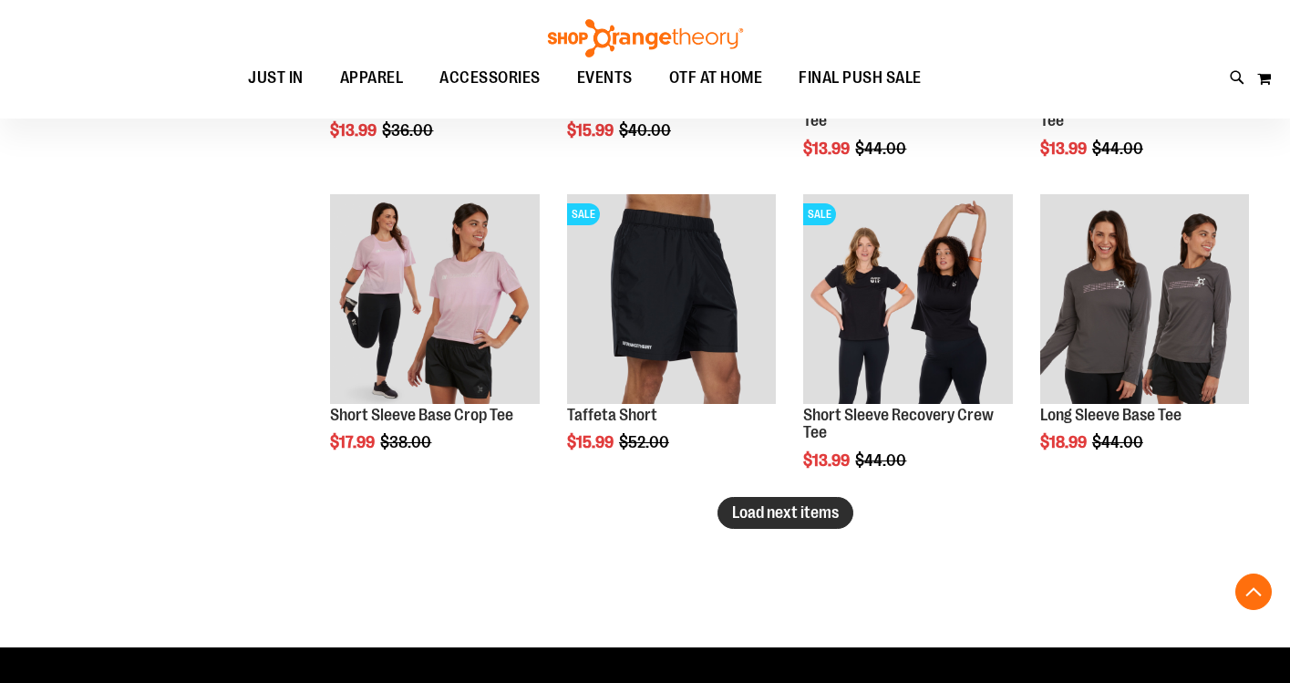
click at [738, 518] on span "Load next items" at bounding box center [785, 512] width 107 height 18
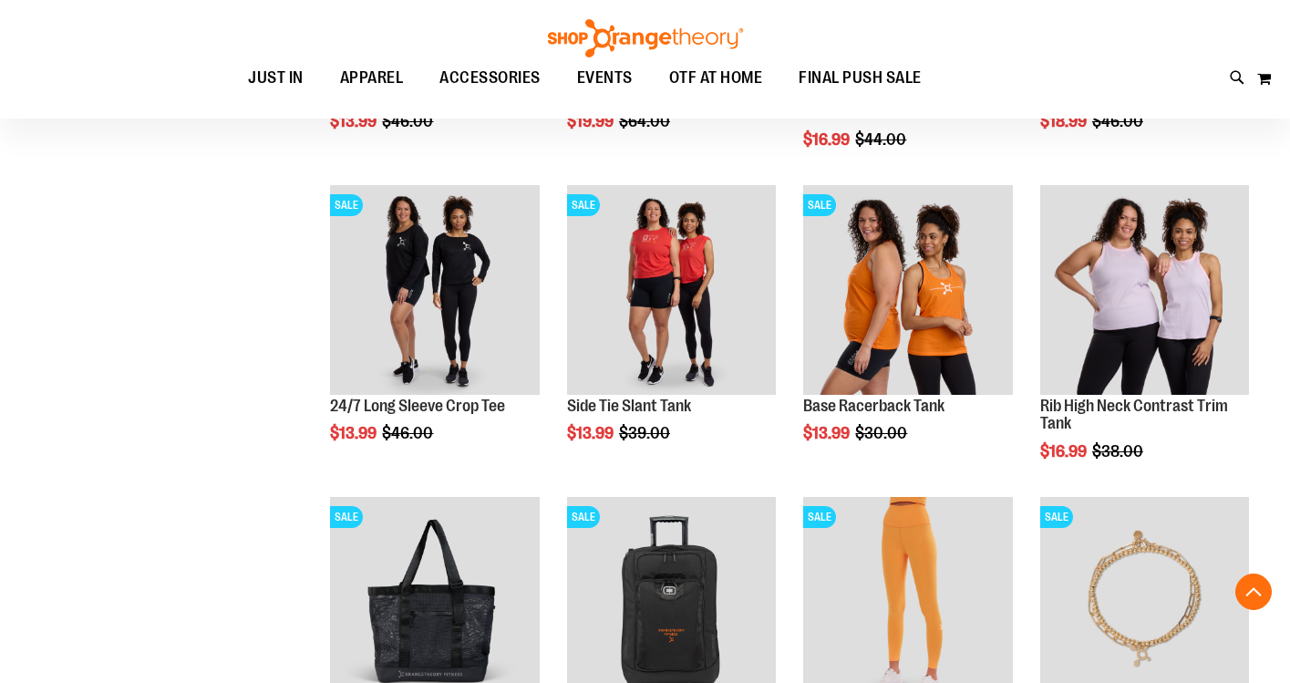
scroll to position [7823, 0]
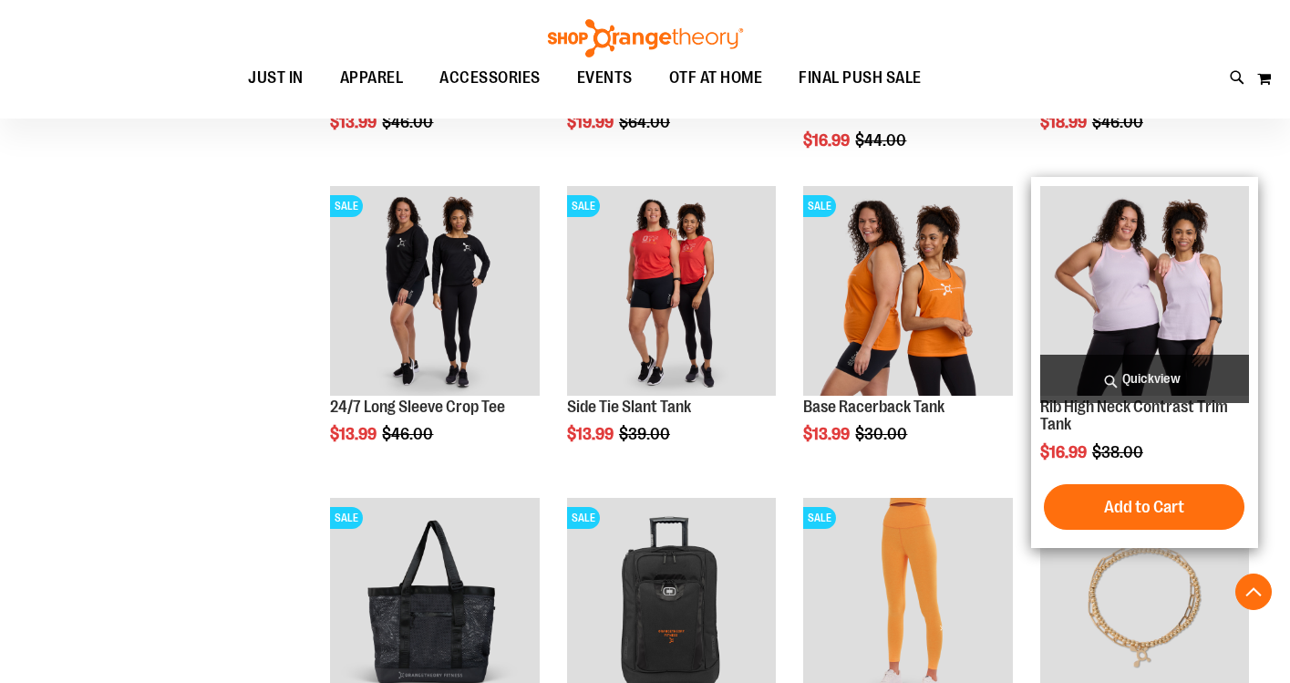
click at [1141, 386] on span "Quickview" at bounding box center [1144, 379] width 209 height 48
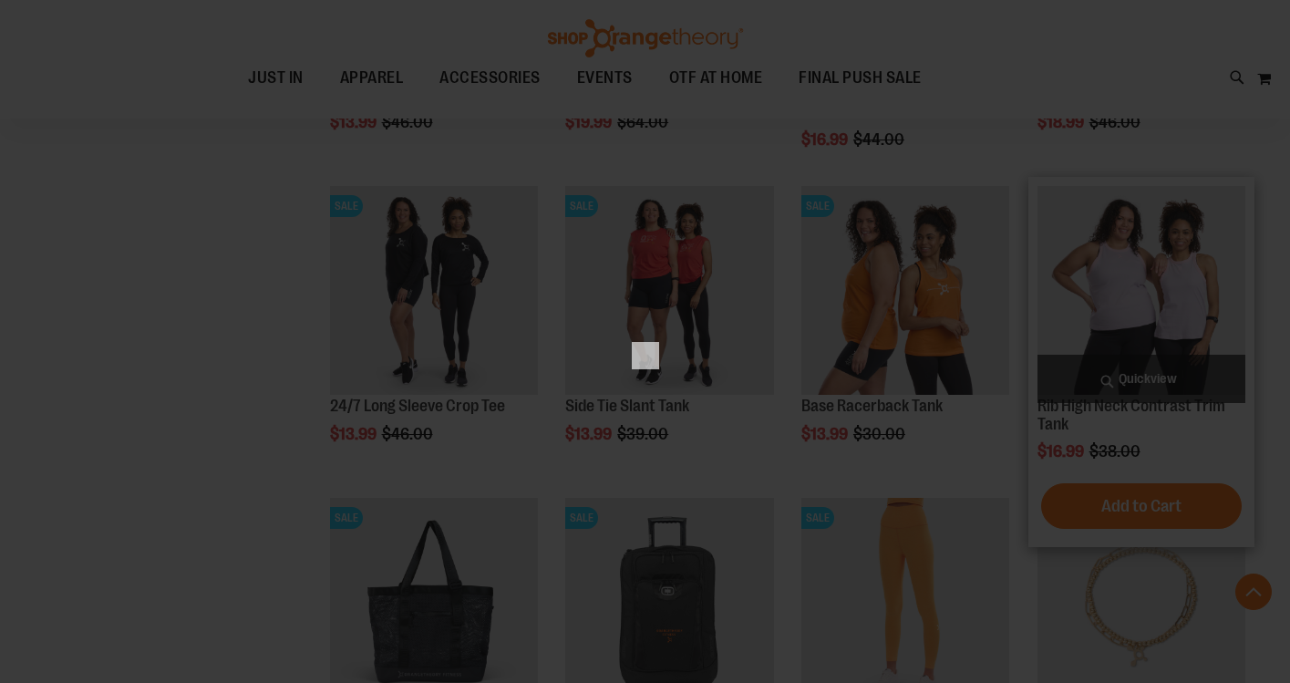
scroll to position [0, 0]
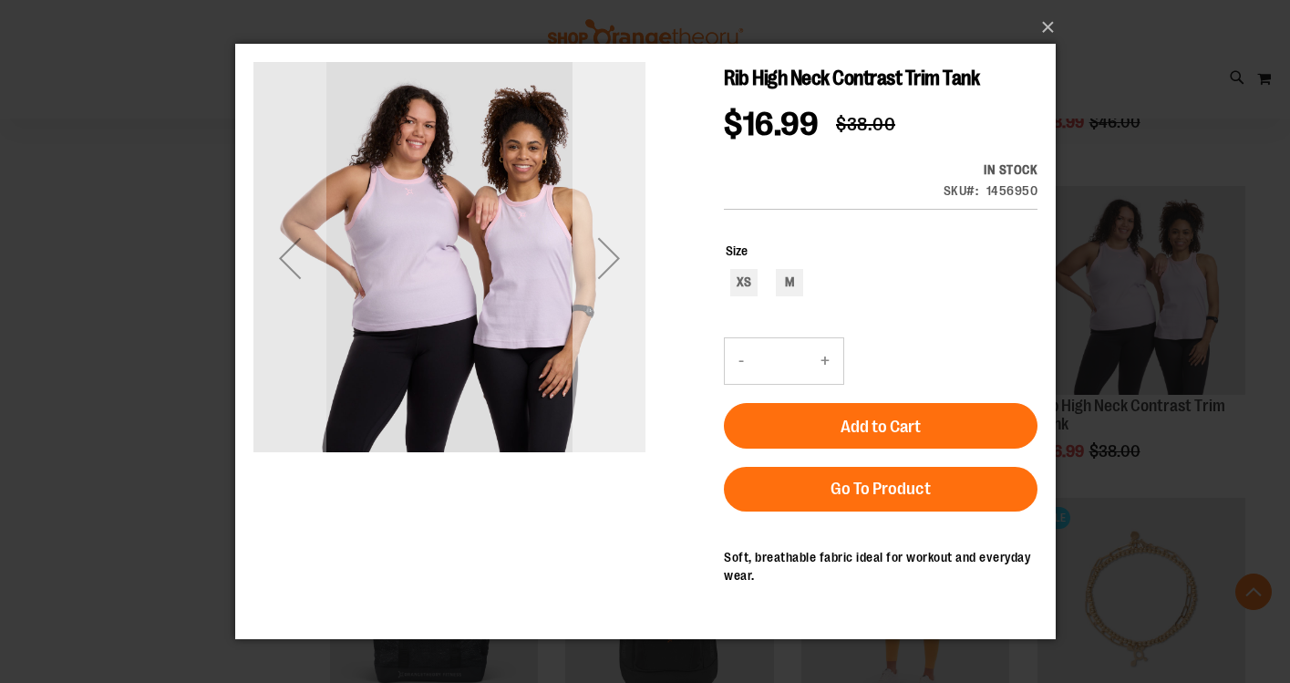
click at [614, 255] on div "Next" at bounding box center [608, 257] width 73 height 73
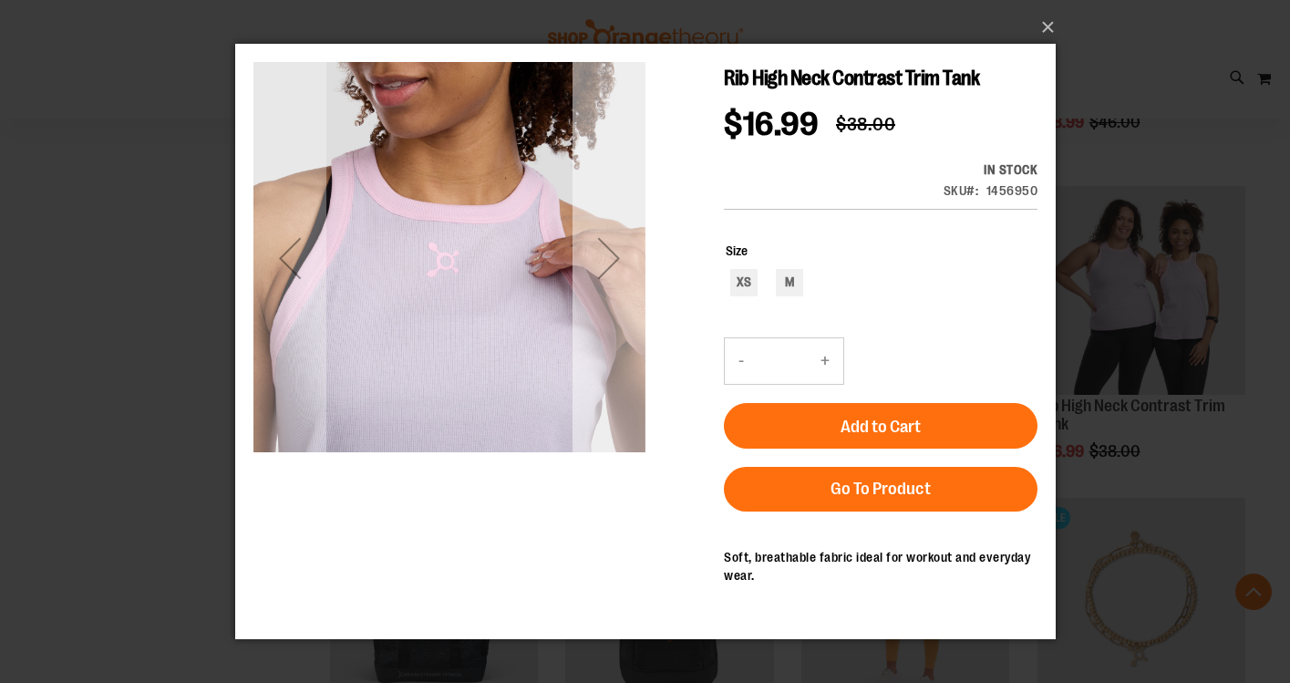
click at [614, 255] on div "Next" at bounding box center [608, 257] width 73 height 73
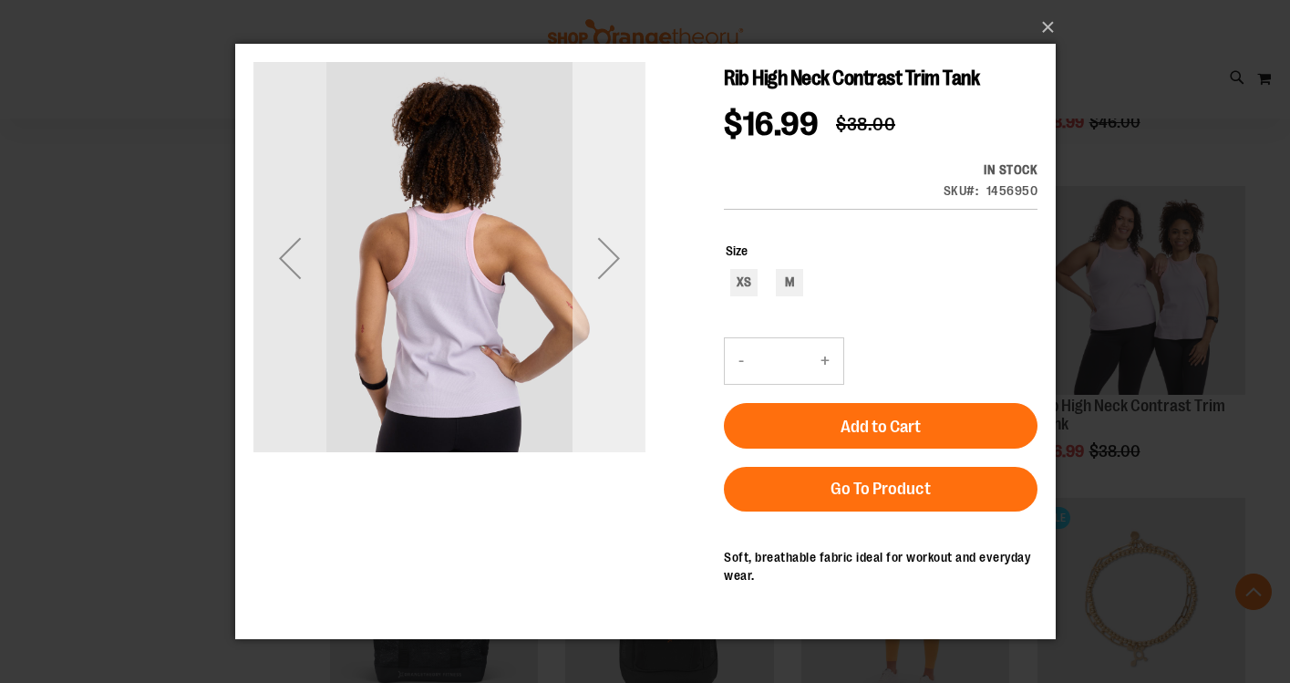
click at [614, 255] on div "Next" at bounding box center [608, 257] width 73 height 73
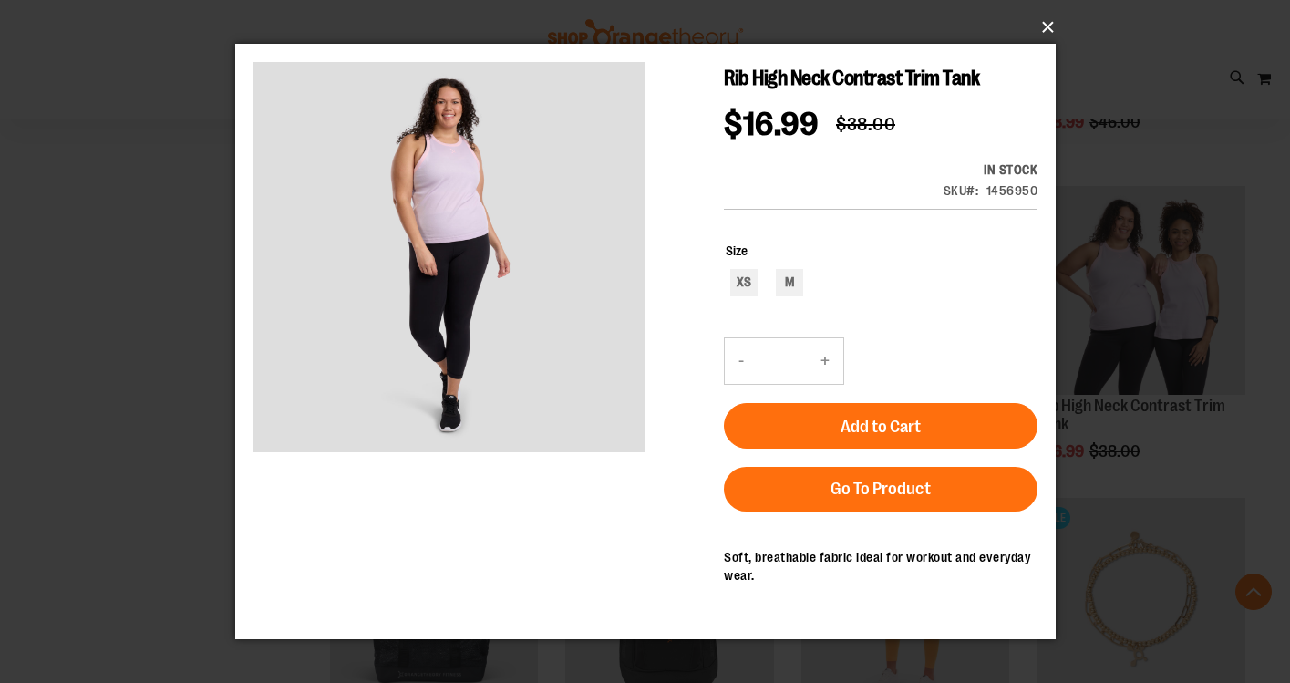
click at [1050, 24] on button "×" at bounding box center [651, 27] width 820 height 40
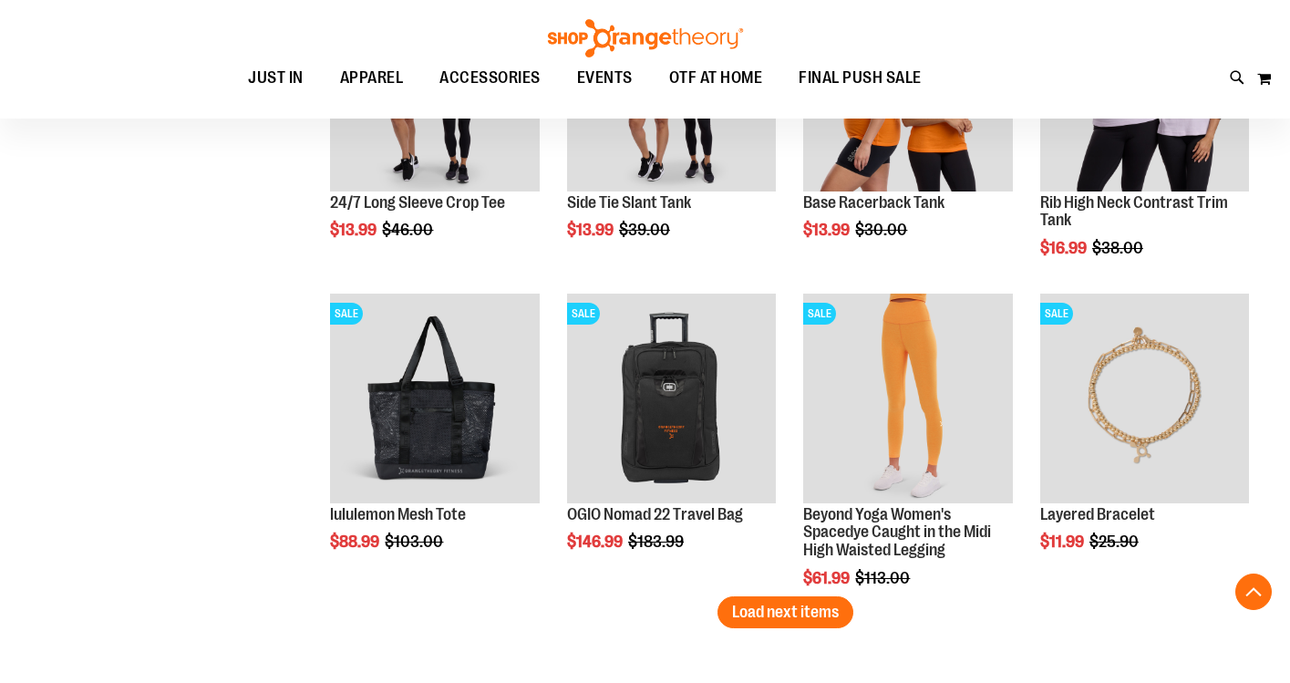
scroll to position [8056, 0]
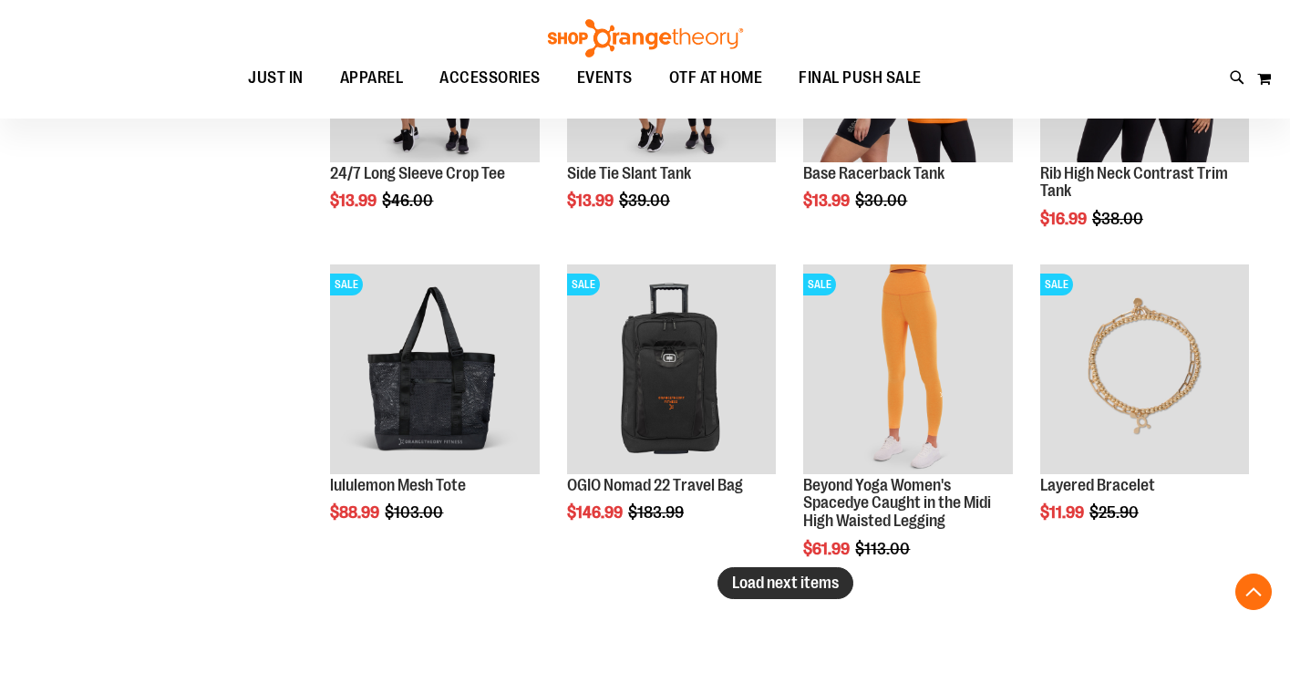
click at [794, 589] on span "Load next items" at bounding box center [785, 582] width 107 height 18
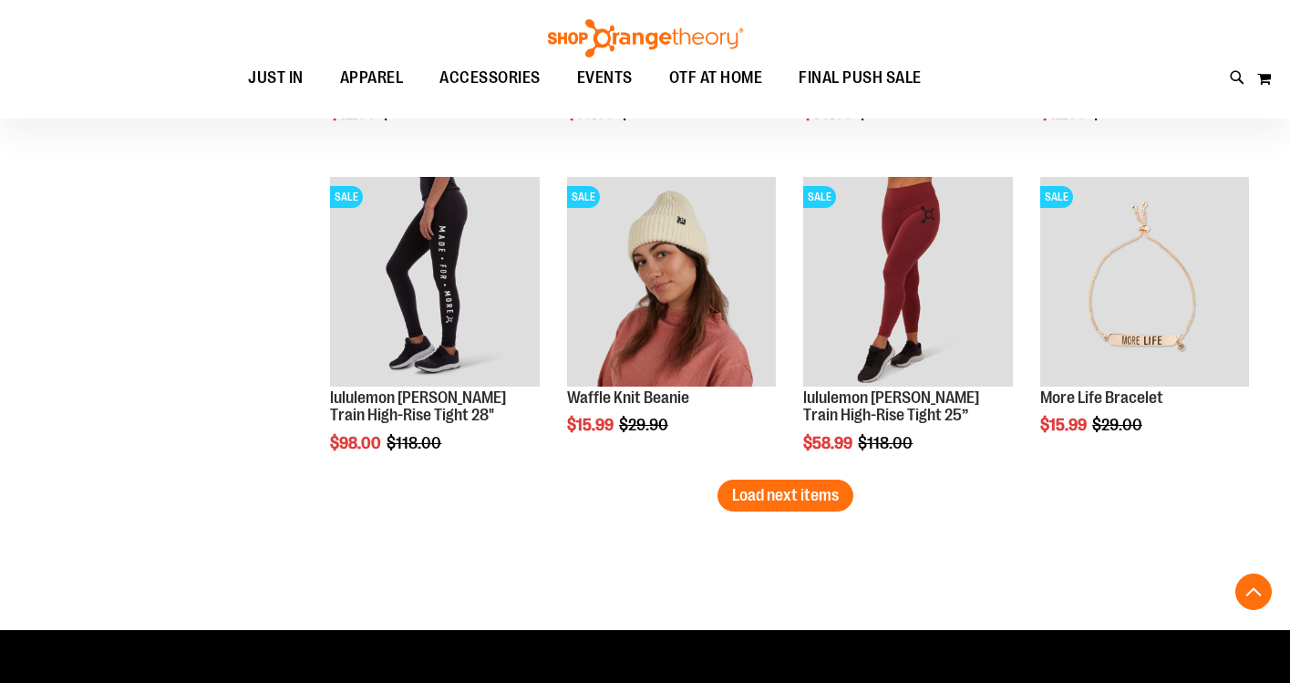
scroll to position [9109, 0]
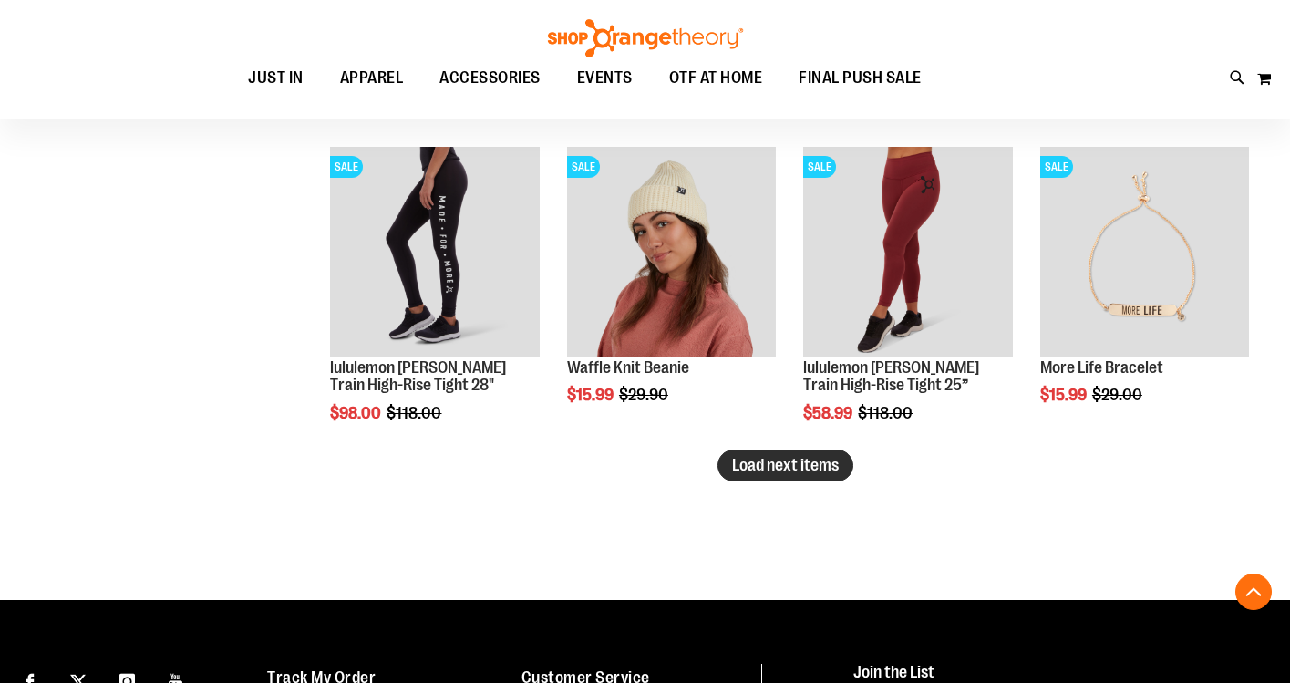
click at [813, 469] on span "Load next items" at bounding box center [785, 465] width 107 height 18
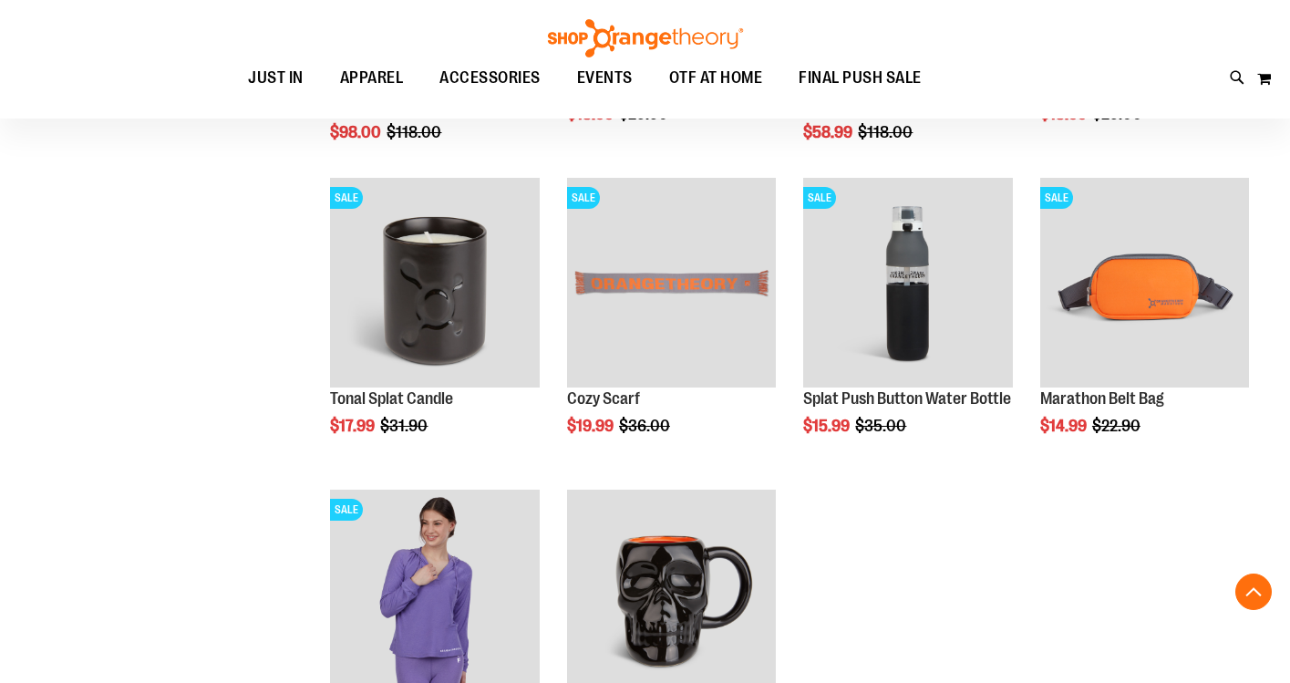
scroll to position [9391, 0]
